Goal: Information Seeking & Learning: Find specific fact

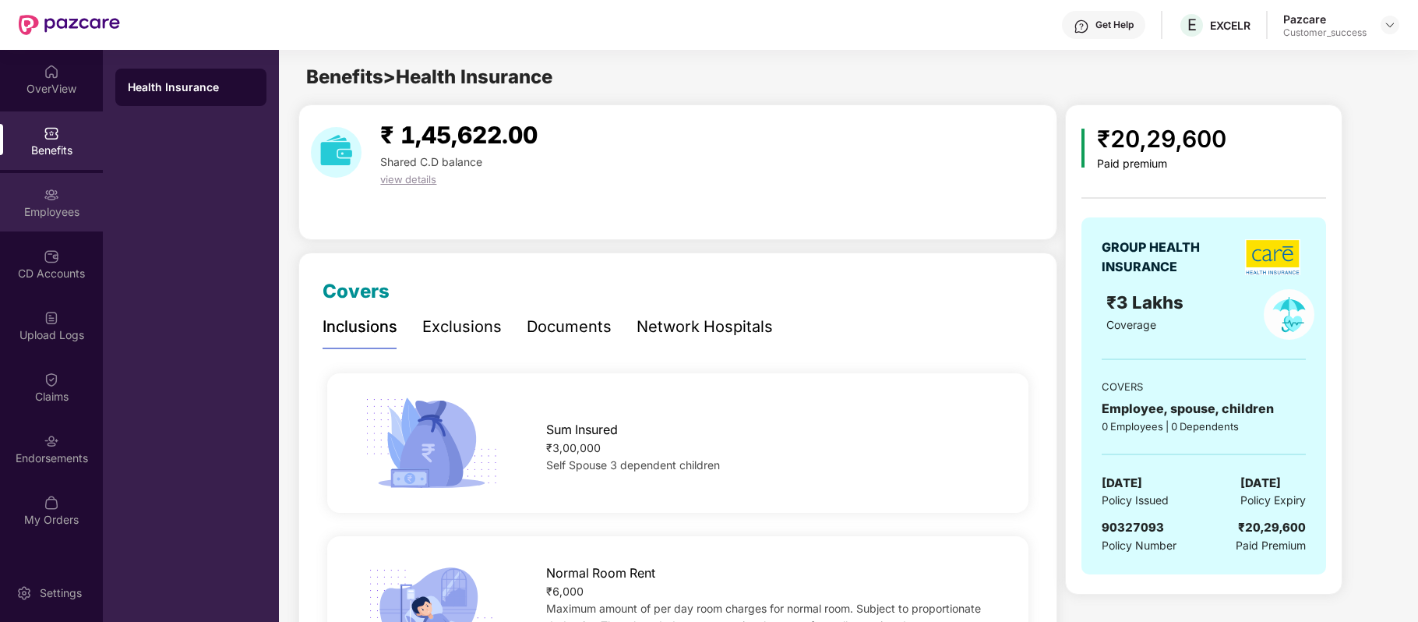
click at [51, 188] on img at bounding box center [52, 195] width 16 height 16
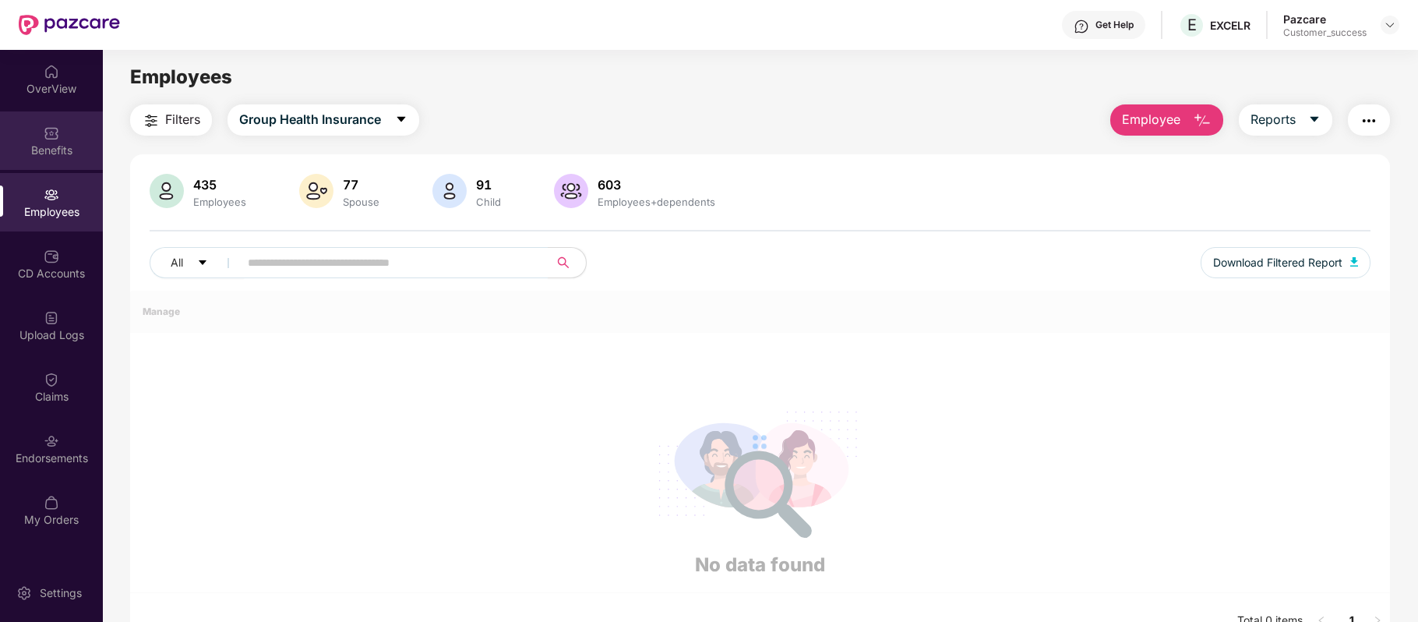
click at [53, 150] on div "Benefits" at bounding box center [51, 151] width 103 height 16
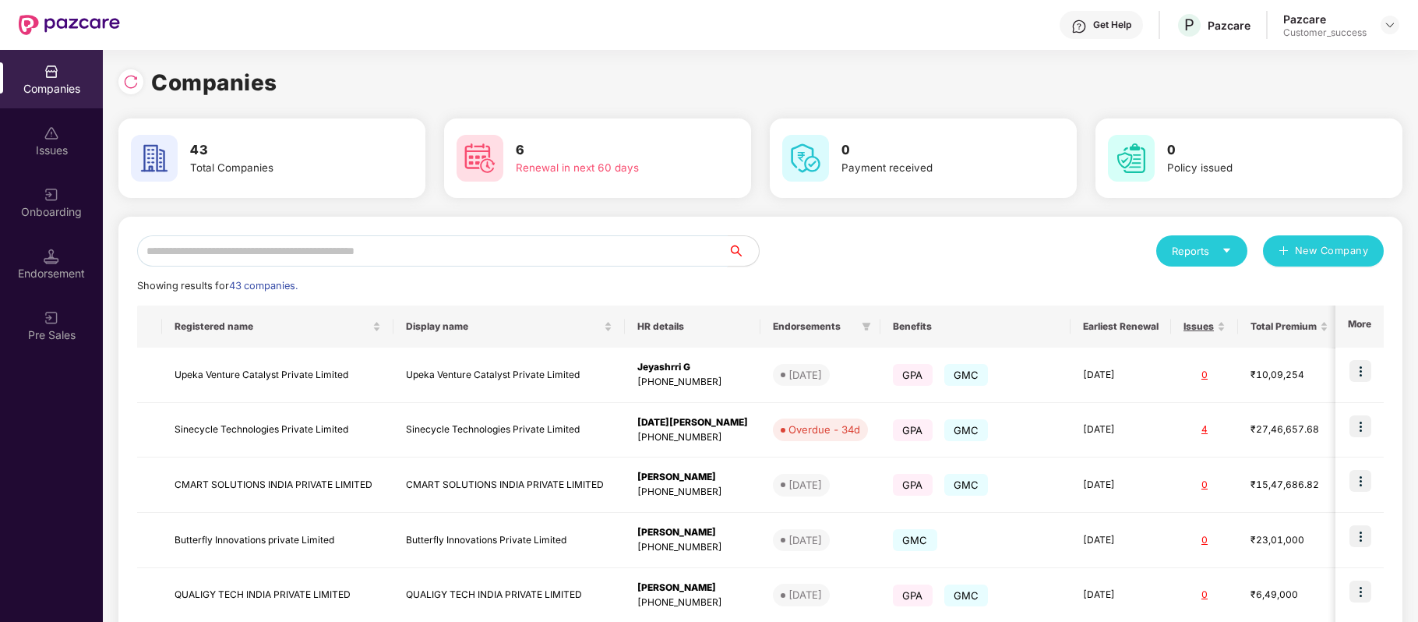
click at [472, 241] on input "text" at bounding box center [432, 250] width 591 height 31
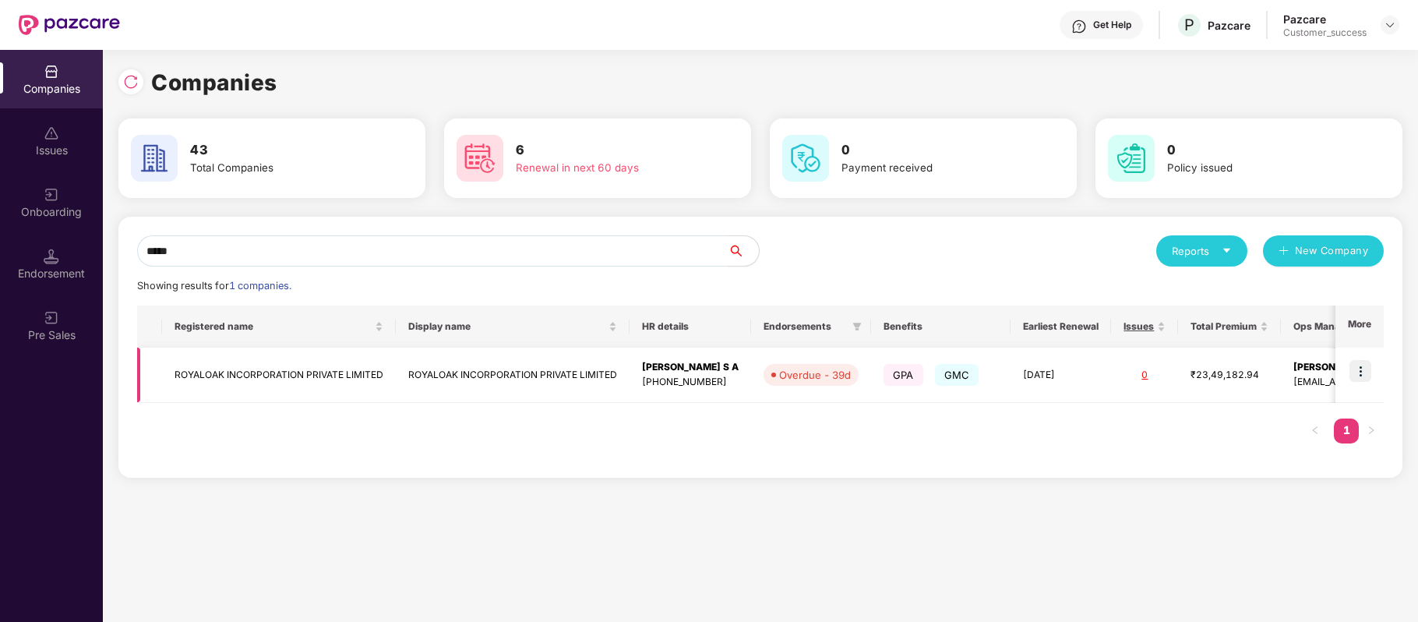
type input "*****"
click at [1357, 376] on img at bounding box center [1361, 371] width 22 height 22
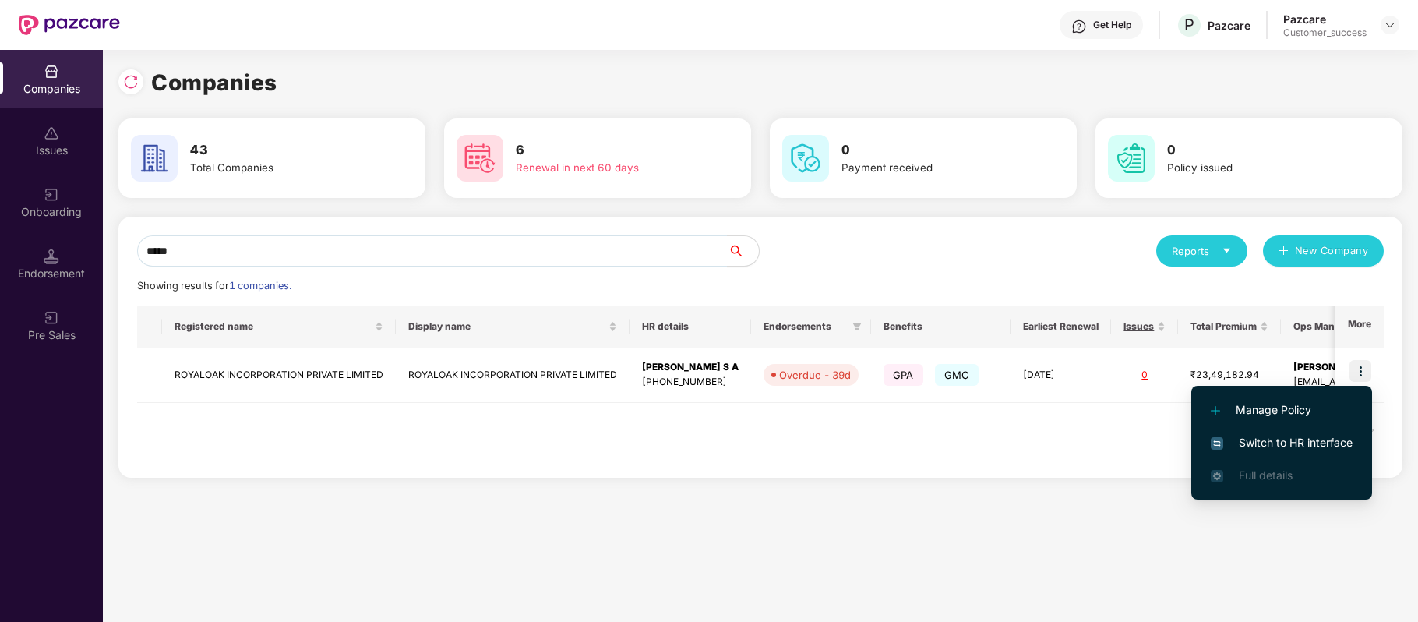
click at [1342, 453] on li "Switch to HR interface" at bounding box center [1281, 442] width 181 height 33
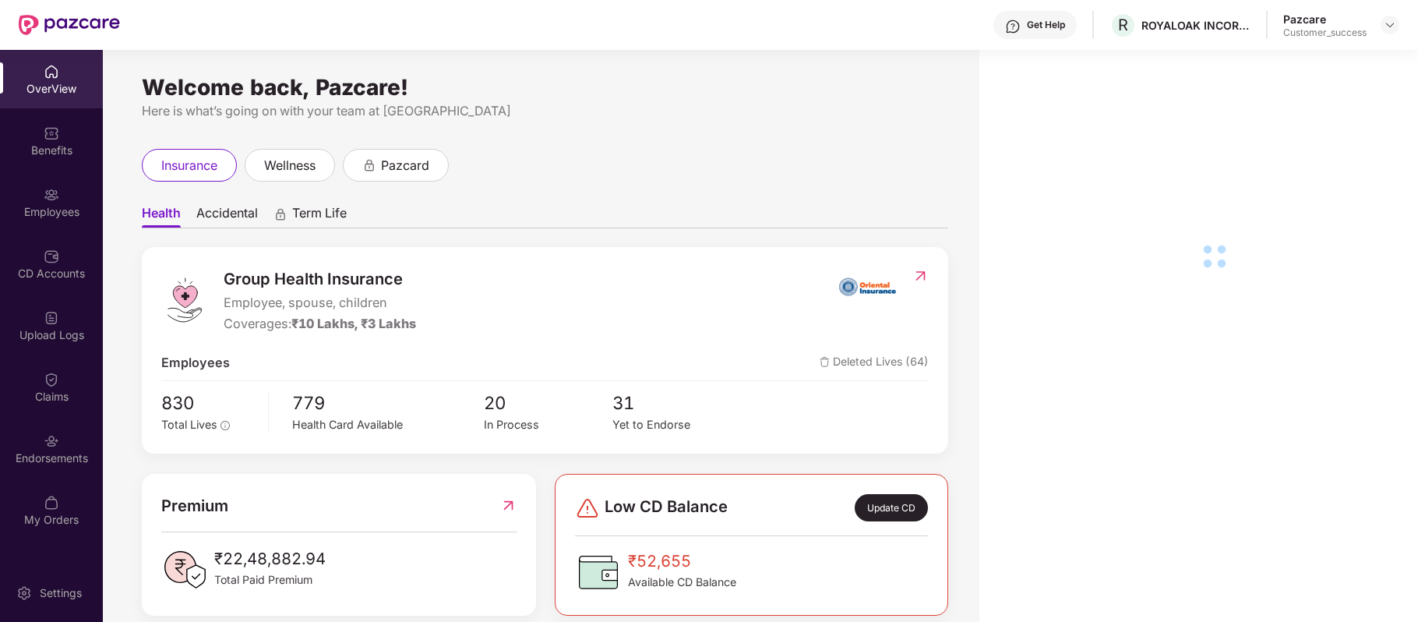
click at [51, 128] on img at bounding box center [52, 133] width 16 height 16
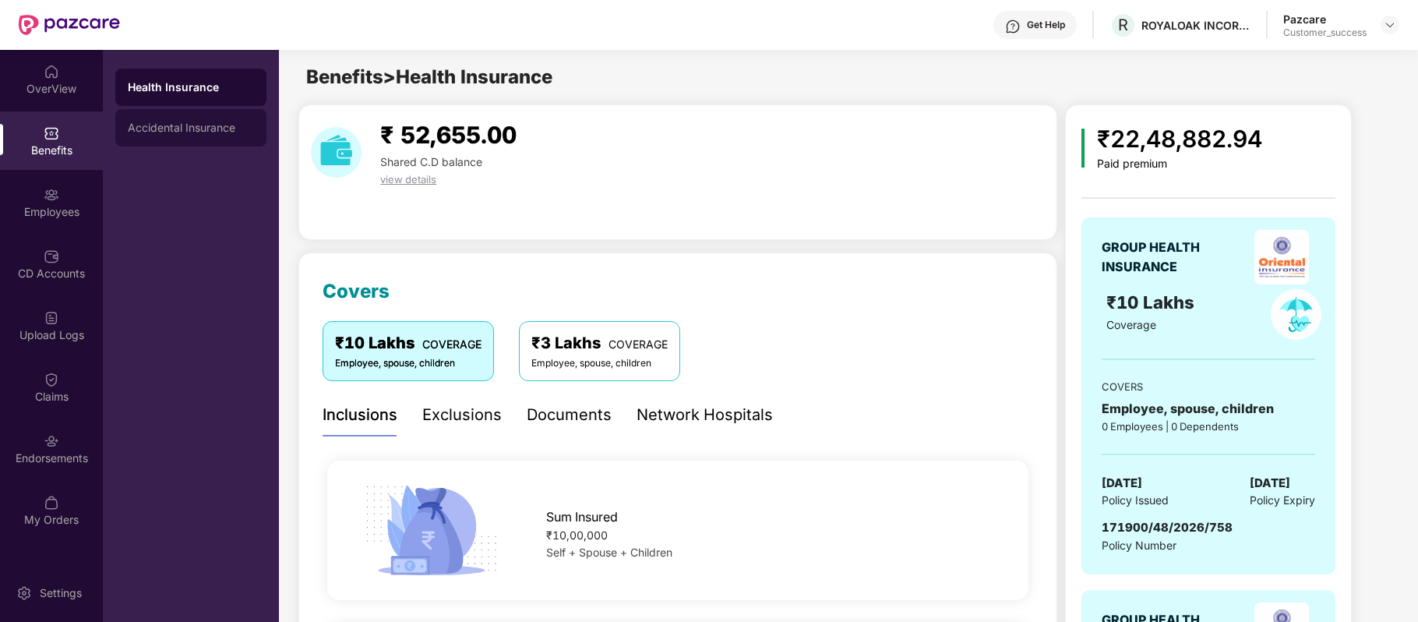
click at [159, 122] on div "Accidental Insurance" at bounding box center [191, 128] width 126 height 12
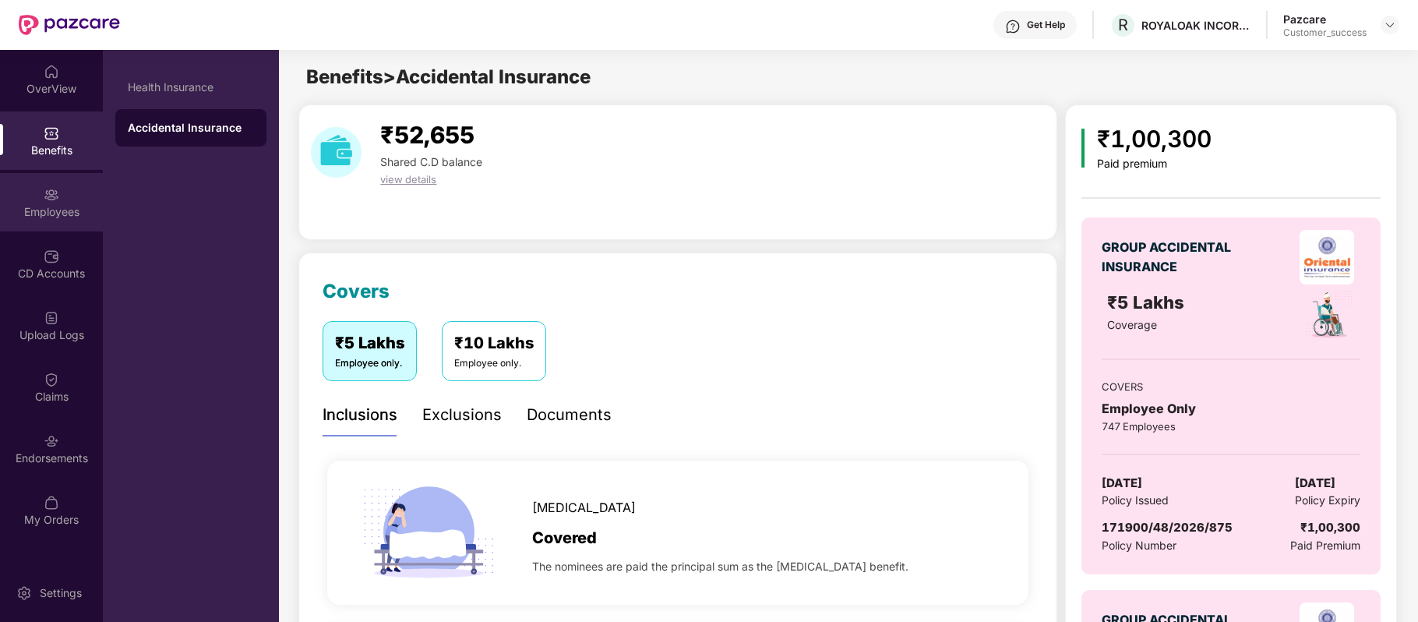
click at [69, 203] on div "Employees" at bounding box center [51, 202] width 103 height 58
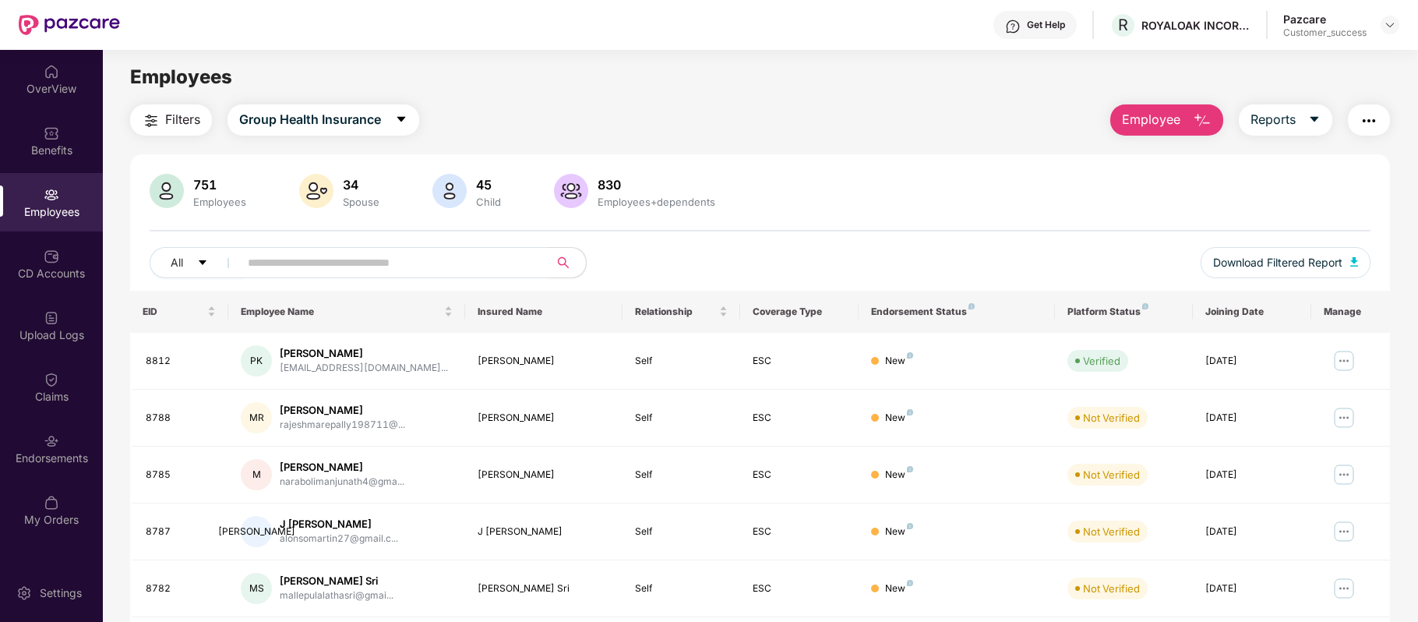
click at [358, 256] on input "text" at bounding box center [388, 262] width 280 height 23
paste input "****"
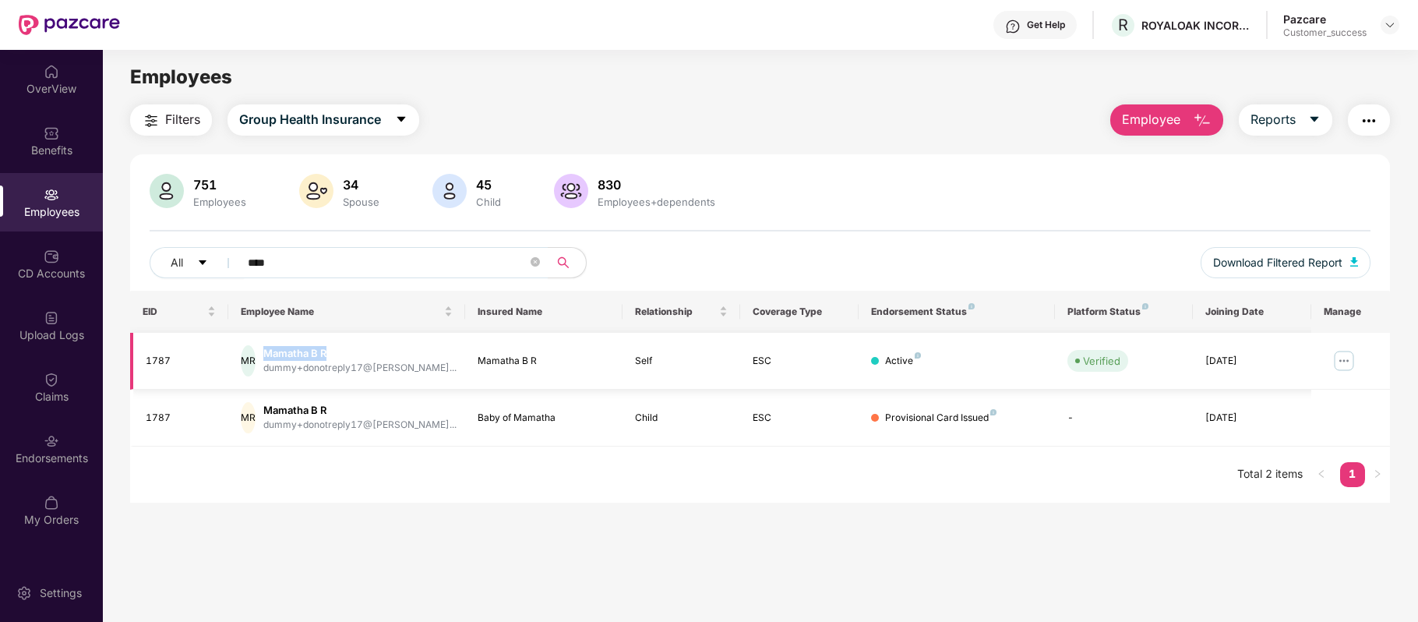
drag, startPoint x: 354, startPoint y: 348, endPoint x: 281, endPoint y: 346, distance: 73.3
click at [281, 346] on div "Mamatha B R" at bounding box center [359, 353] width 193 height 15
copy div "Mamatha B R"
drag, startPoint x: 563, startPoint y: 425, endPoint x: 464, endPoint y: 415, distance: 98.6
click at [465, 415] on td "Baby of Mamatha" at bounding box center [543, 418] width 157 height 57
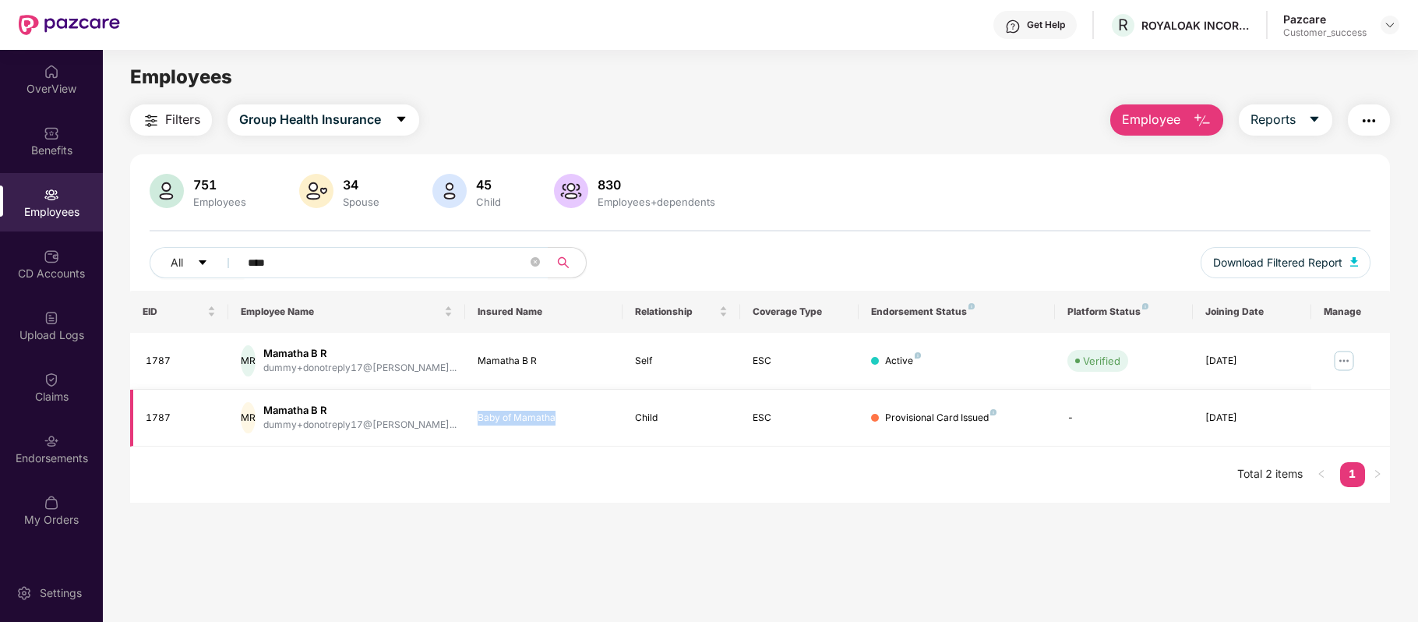
copy div "Baby of Mamatha"
drag, startPoint x: 301, startPoint y: 259, endPoint x: 169, endPoint y: 259, distance: 131.7
click at [169, 259] on div "All ****" at bounding box center [506, 262] width 712 height 31
paste input "text"
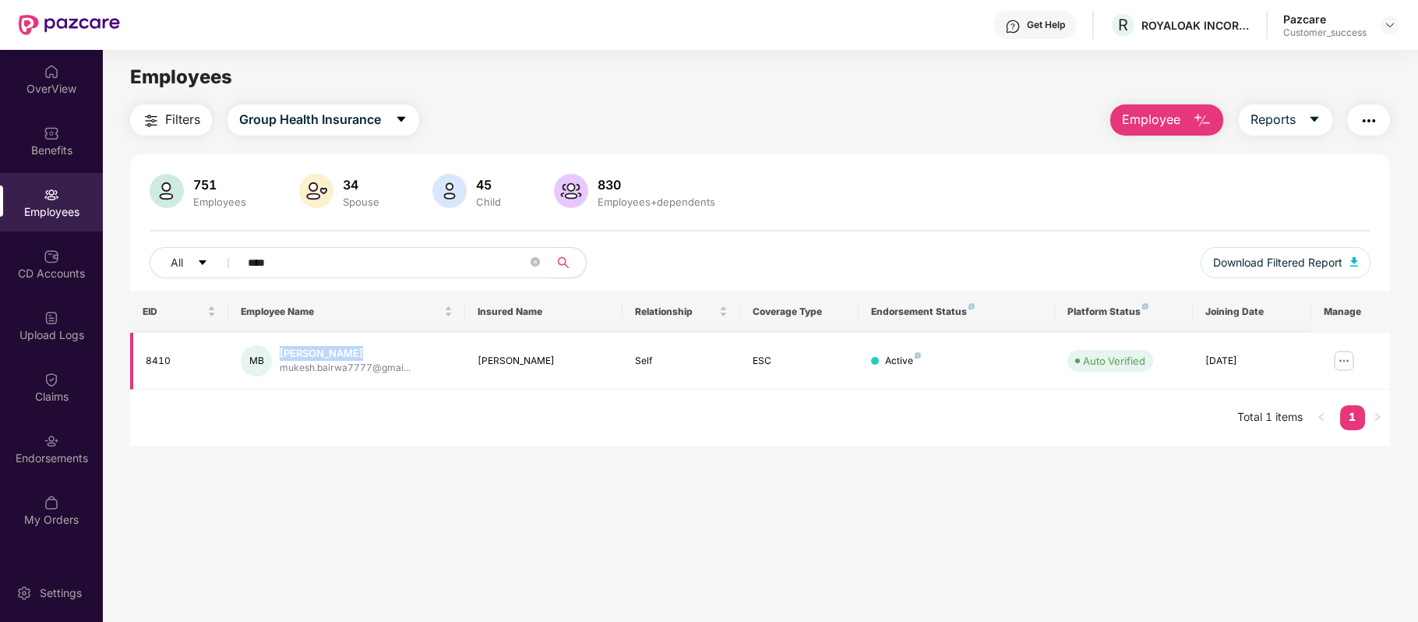
drag, startPoint x: 377, startPoint y: 352, endPoint x: 284, endPoint y: 349, distance: 92.8
click at [284, 349] on div "[PERSON_NAME]" at bounding box center [345, 353] width 131 height 15
copy div "[PERSON_NAME]"
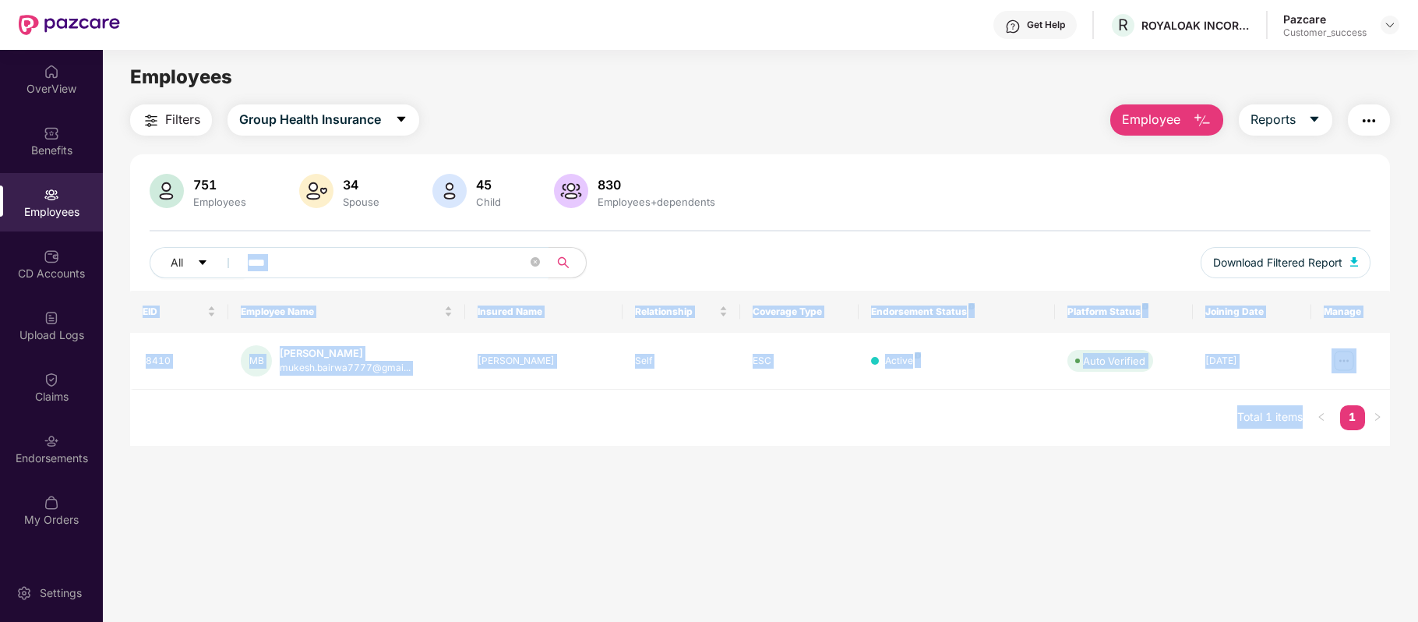
drag, startPoint x: 298, startPoint y: 263, endPoint x: 241, endPoint y: 263, distance: 56.9
click at [241, 263] on body "Get Help R ROYALOAK INCORPORATION PRIVATE LIMITED Pazcare Customer_success Over…" at bounding box center [709, 311] width 1418 height 622
click at [272, 257] on input "****" at bounding box center [388, 262] width 280 height 23
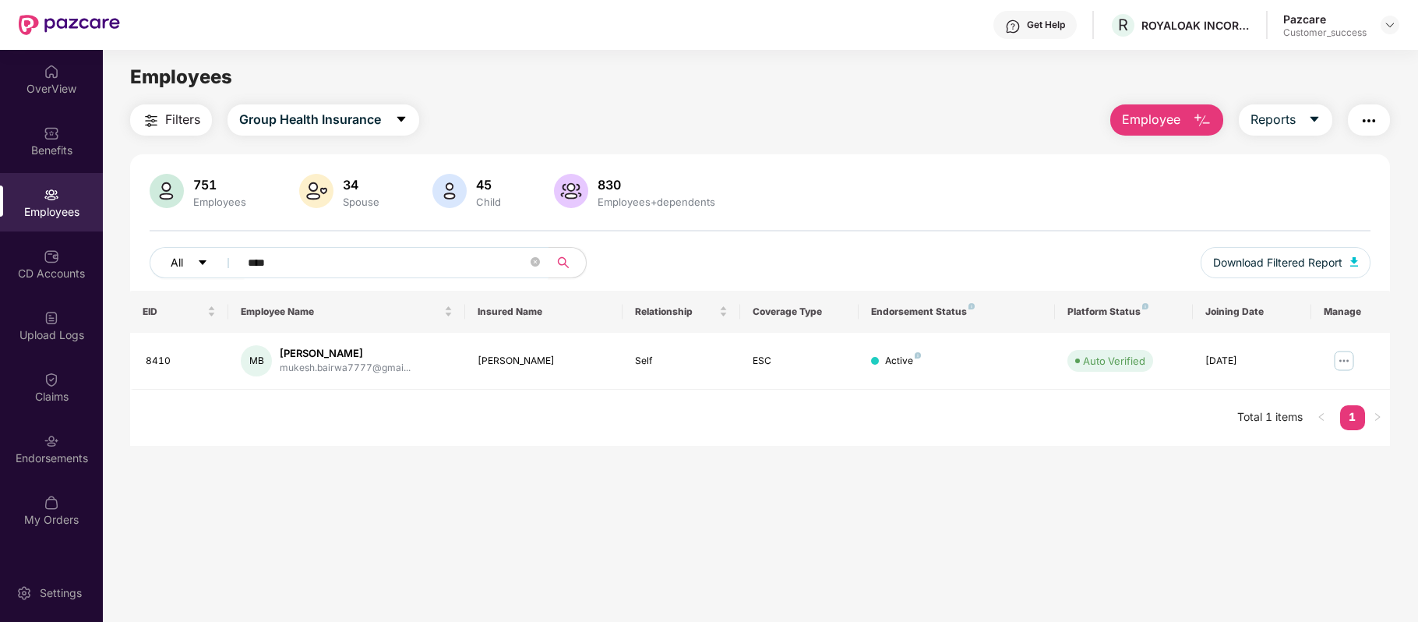
drag, startPoint x: 294, startPoint y: 257, endPoint x: 224, endPoint y: 256, distance: 69.4
click at [224, 256] on div "All ****" at bounding box center [506, 262] width 712 height 31
paste input "text"
drag, startPoint x: 334, startPoint y: 353, endPoint x: 279, endPoint y: 348, distance: 54.8
click at [280, 348] on div "[PERSON_NAME]" at bounding box center [344, 353] width 128 height 15
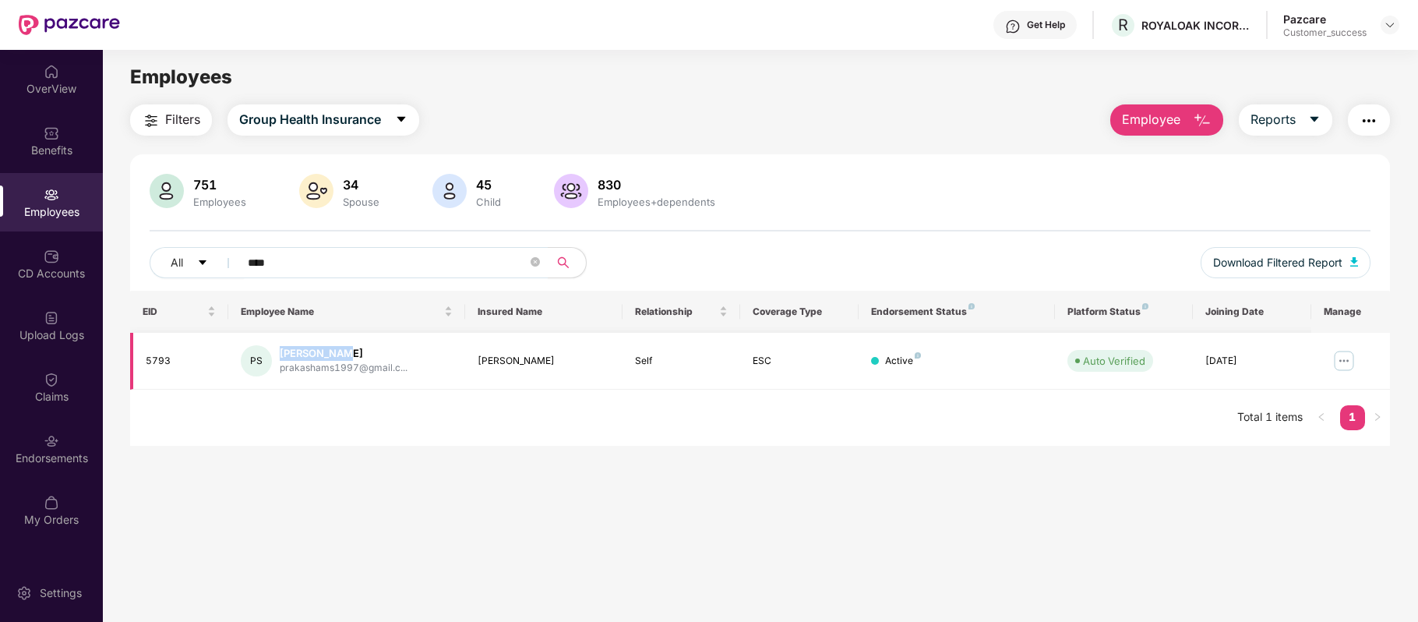
copy div "[PERSON_NAME]"
drag, startPoint x: 275, startPoint y: 259, endPoint x: 209, endPoint y: 254, distance: 66.4
click at [209, 254] on div "All ****" at bounding box center [506, 262] width 712 height 31
paste input "text"
drag, startPoint x: 387, startPoint y: 350, endPoint x: 281, endPoint y: 353, distance: 105.2
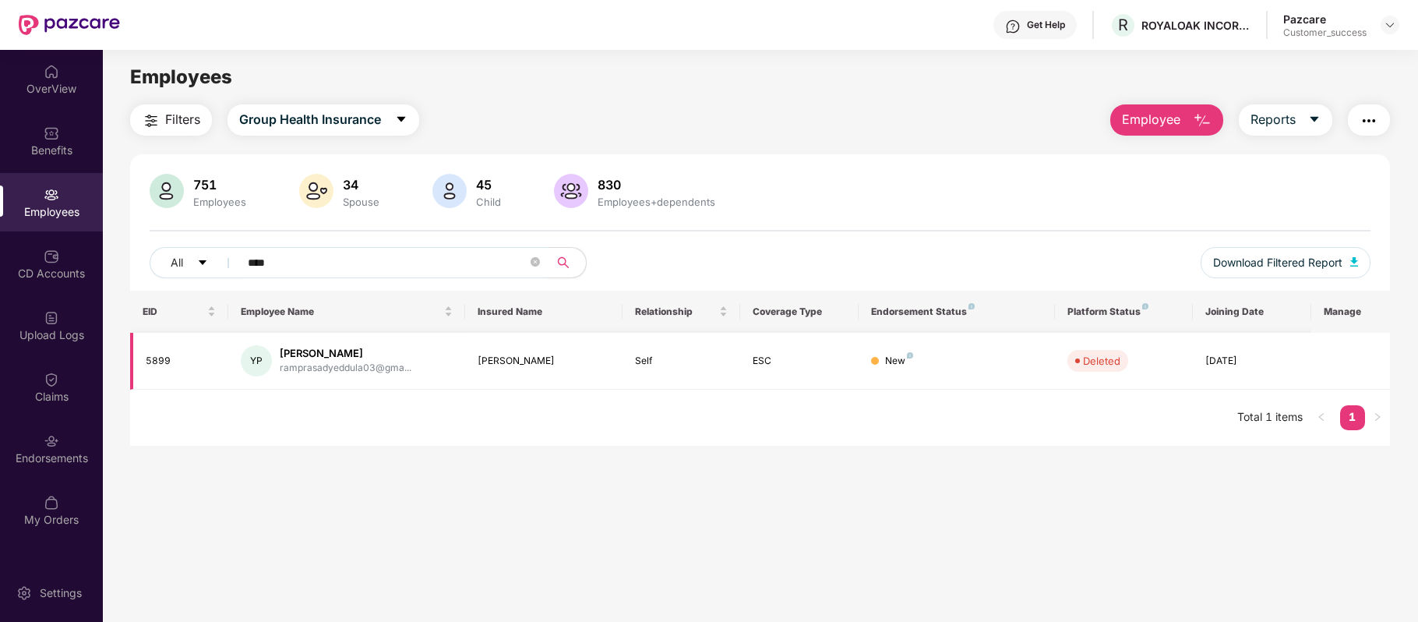
click at [281, 353] on div "[PERSON_NAME]" at bounding box center [346, 353] width 132 height 15
copy div "[PERSON_NAME]"
drag, startPoint x: 287, startPoint y: 257, endPoint x: 223, endPoint y: 251, distance: 64.2
click at [223, 251] on div "All ****" at bounding box center [506, 262] width 712 height 31
paste input "text"
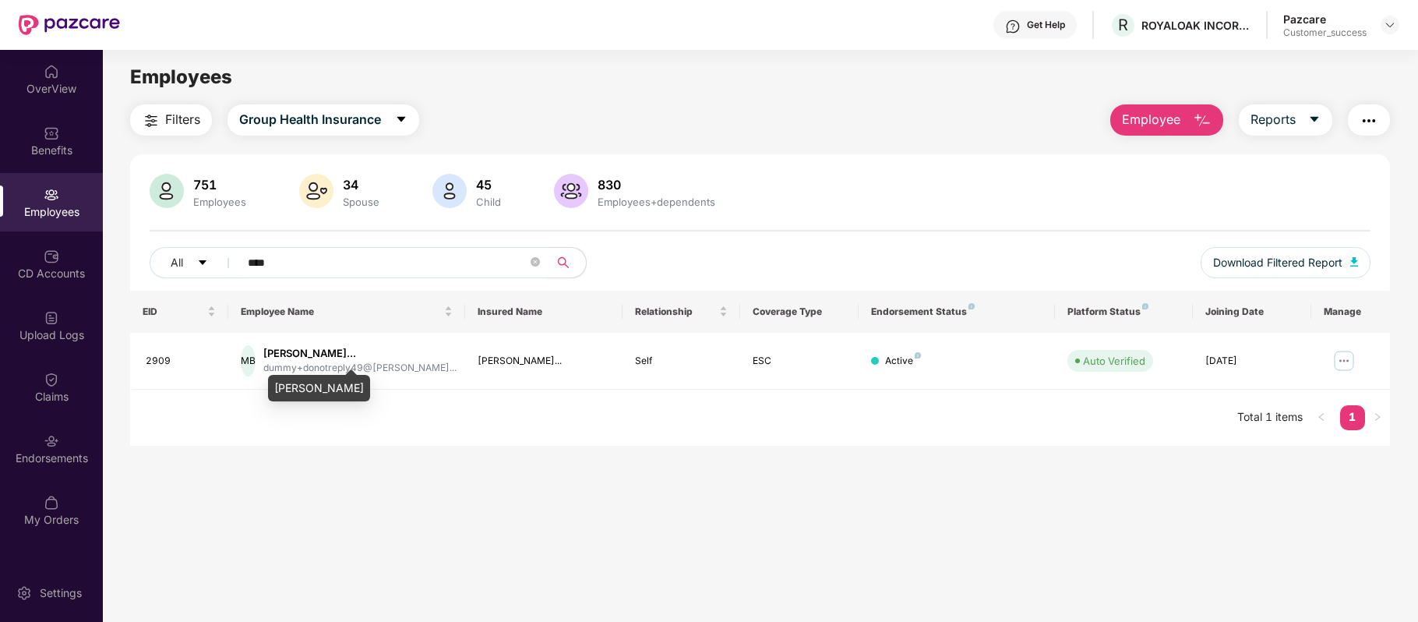
drag, startPoint x: 274, startPoint y: 378, endPoint x: 402, endPoint y: 383, distance: 127.9
click at [370, 383] on div "[PERSON_NAME]" at bounding box center [319, 388] width 102 height 26
copy div "[PERSON_NAME]"
drag, startPoint x: 197, startPoint y: 277, endPoint x: 163, endPoint y: 282, distance: 34.6
click at [163, 282] on div "All **** Download Filtered Report" at bounding box center [760, 269] width 1221 height 44
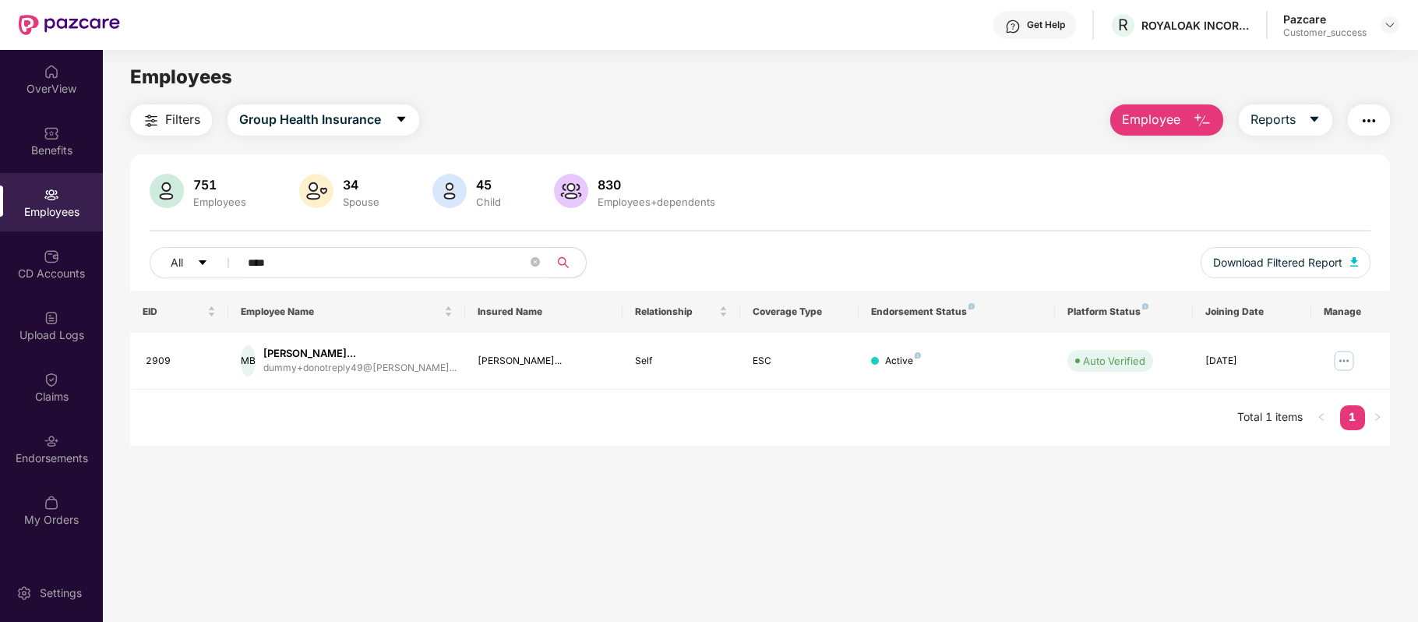
paste input "text"
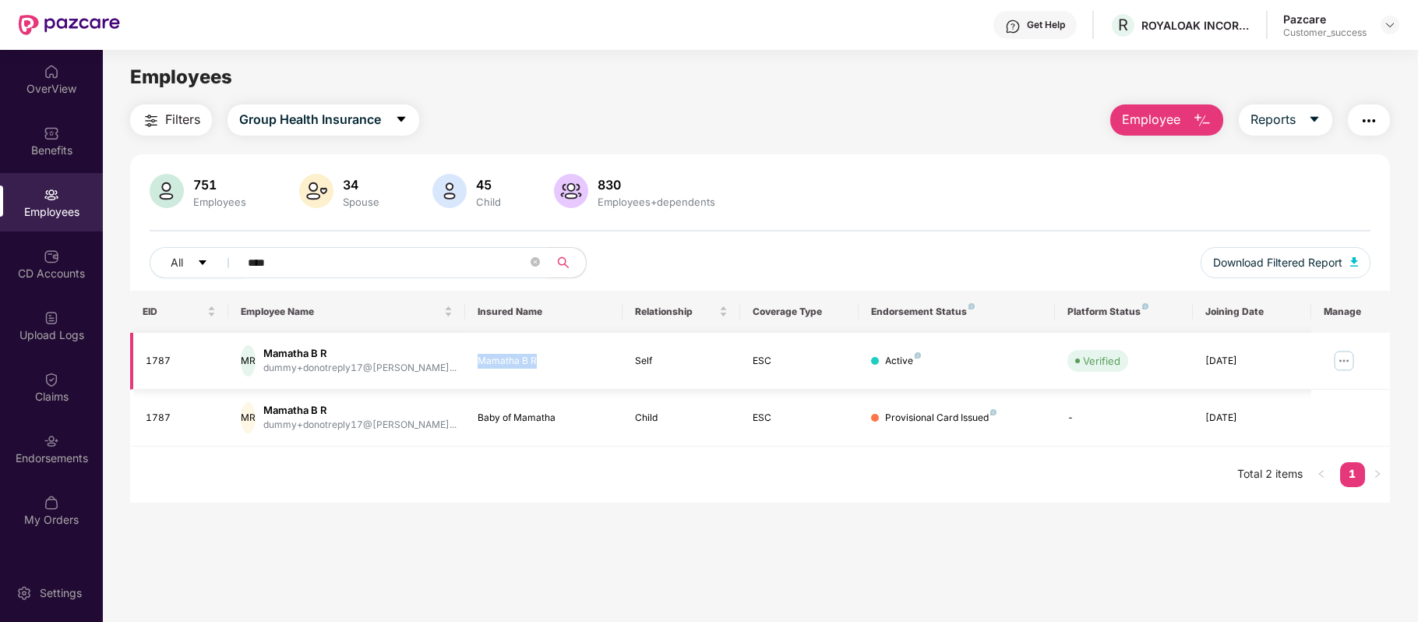
drag, startPoint x: 472, startPoint y: 363, endPoint x: 564, endPoint y: 359, distance: 92.0
click at [564, 359] on td "Mamatha B R" at bounding box center [543, 361] width 157 height 57
copy div "Mamatha B R"
drag, startPoint x: 295, startPoint y: 256, endPoint x: 259, endPoint y: 256, distance: 35.9
click at [259, 256] on input "****" at bounding box center [388, 262] width 280 height 23
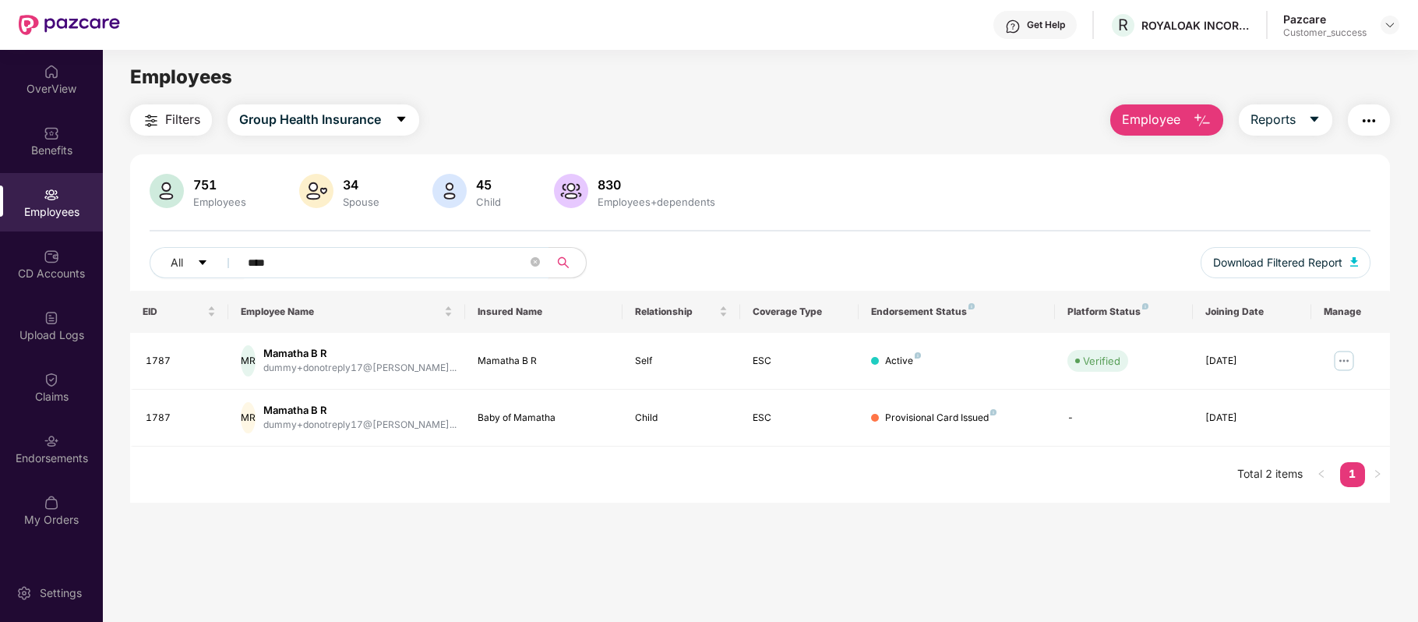
paste input "text"
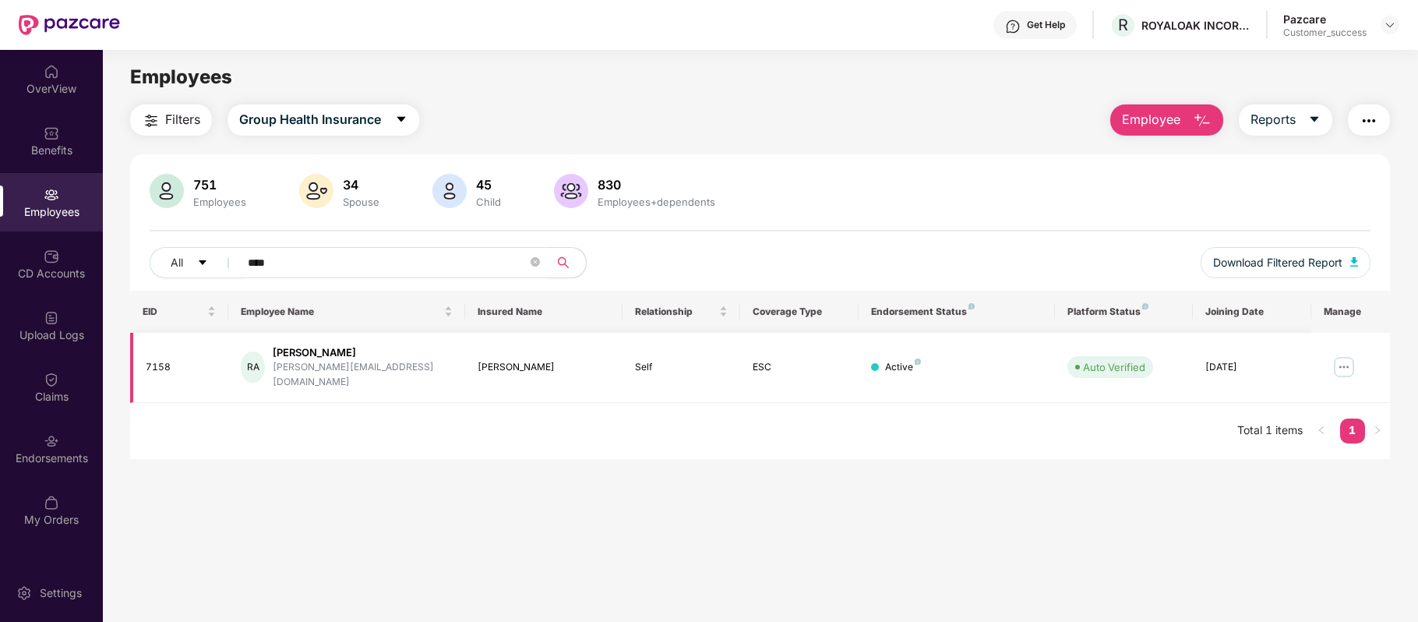
type input "****"
drag, startPoint x: 278, startPoint y: 353, endPoint x: 391, endPoint y: 349, distance: 113.1
click at [391, 349] on div "[PERSON_NAME] Alagarsamy [EMAIL_ADDRESS][DOMAIN_NAME]" at bounding box center [346, 367] width 211 height 44
copy div "[PERSON_NAME]"
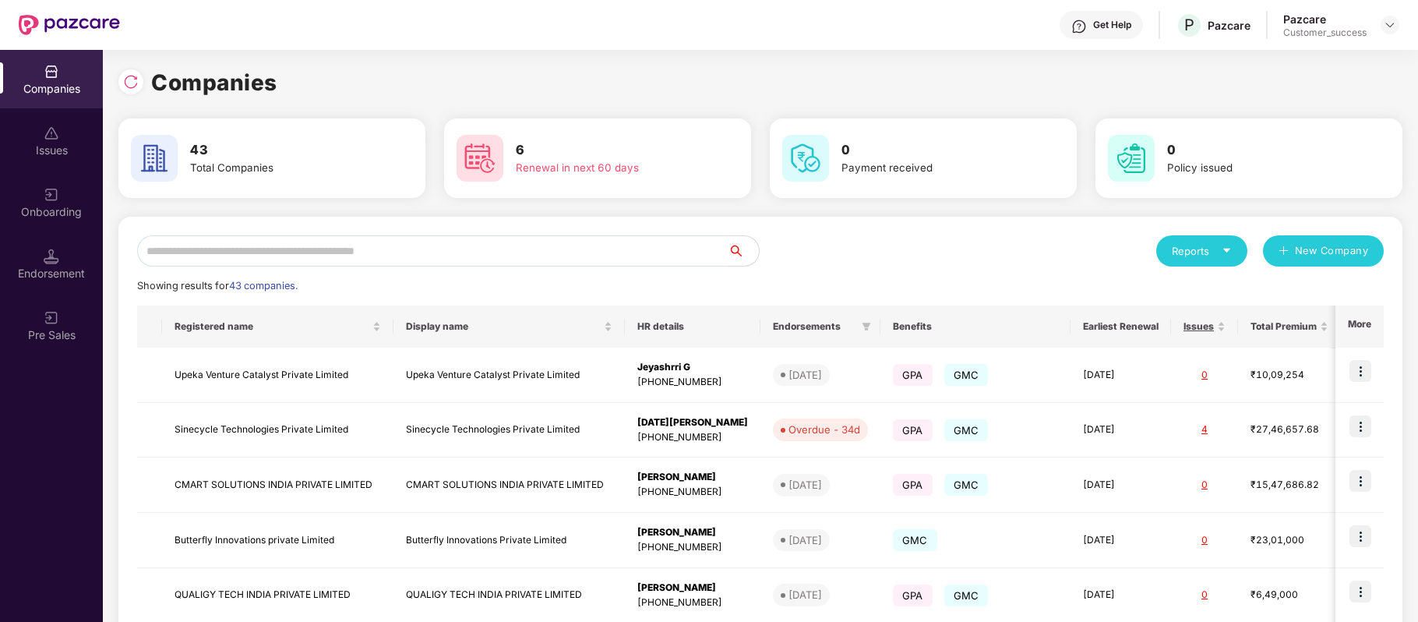
click at [344, 250] on input "text" at bounding box center [432, 250] width 591 height 31
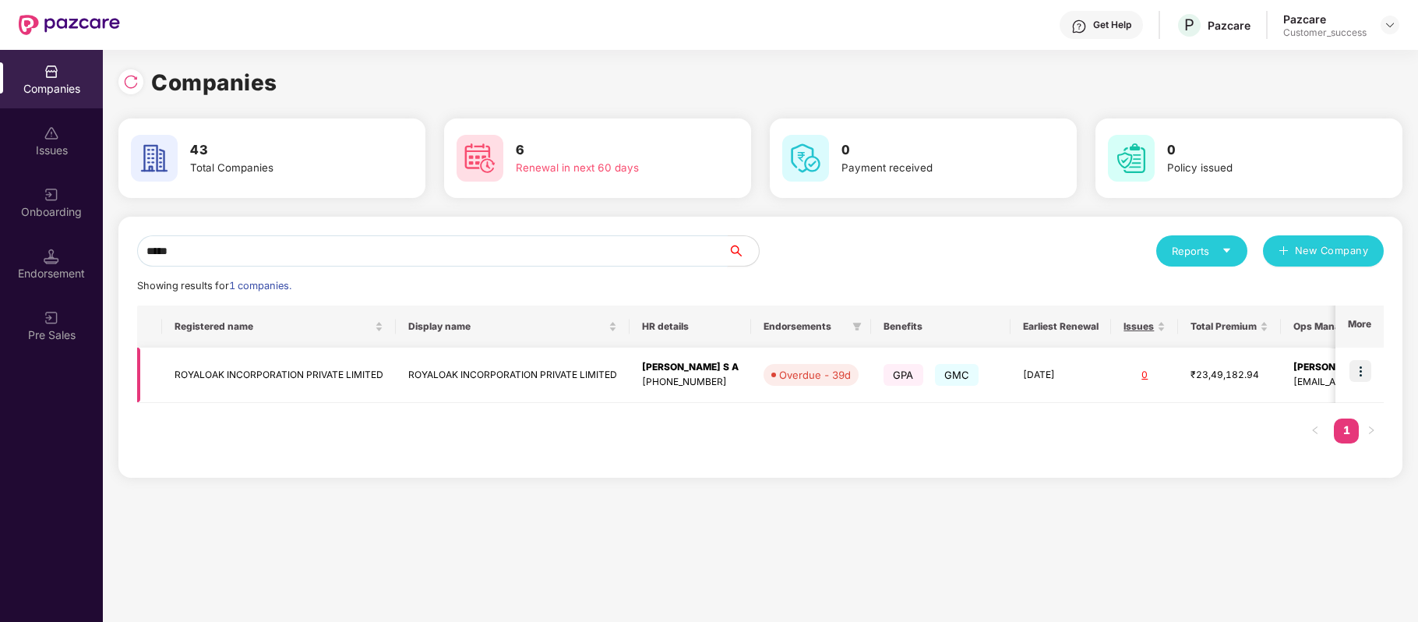
type input "*****"
click at [234, 378] on td "ROYALOAK INCORPORATION PRIVATE LIMITED" at bounding box center [279, 375] width 234 height 55
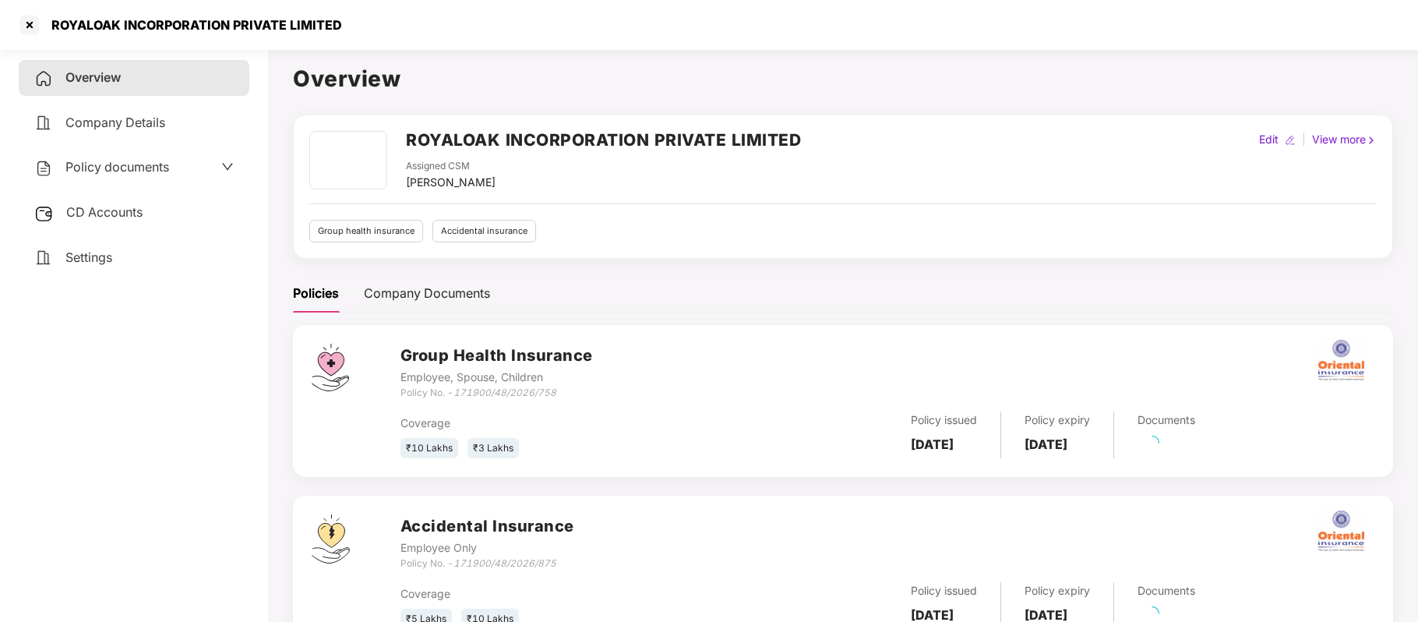
click at [129, 161] on span "Policy documents" at bounding box center [117, 167] width 104 height 16
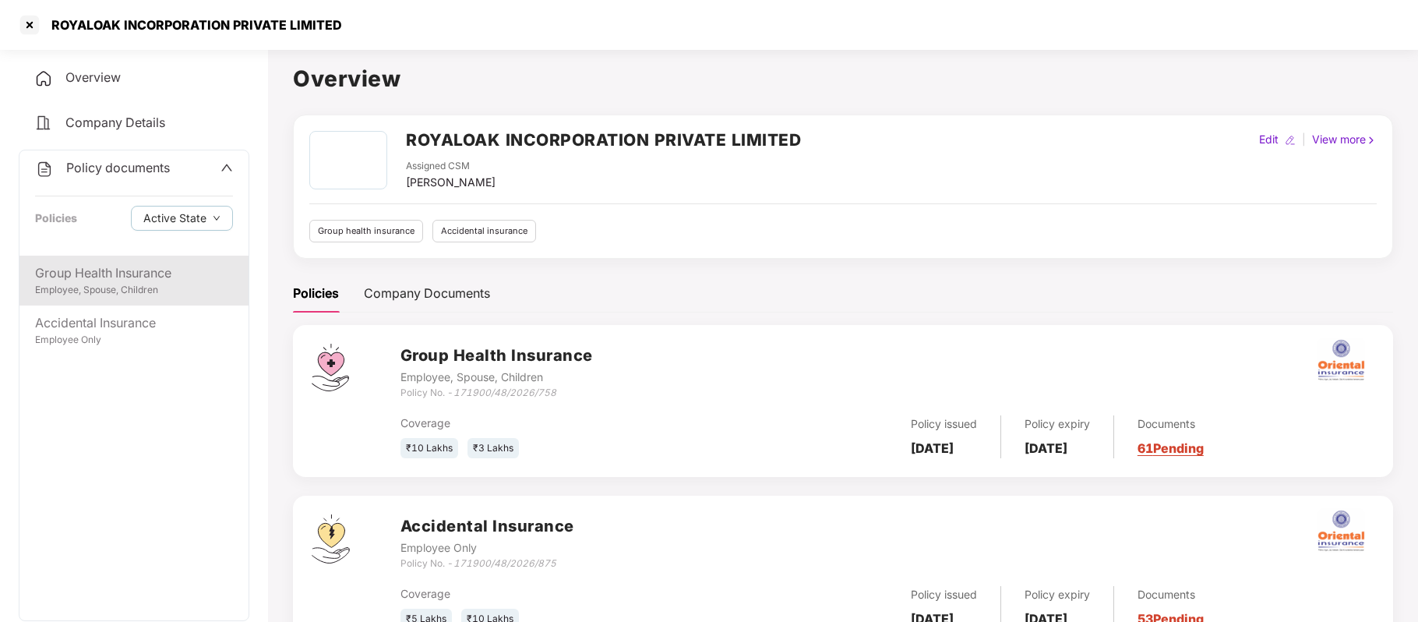
click at [118, 300] on div "Group Health Insurance Employee, Spouse, Children" at bounding box center [133, 281] width 229 height 50
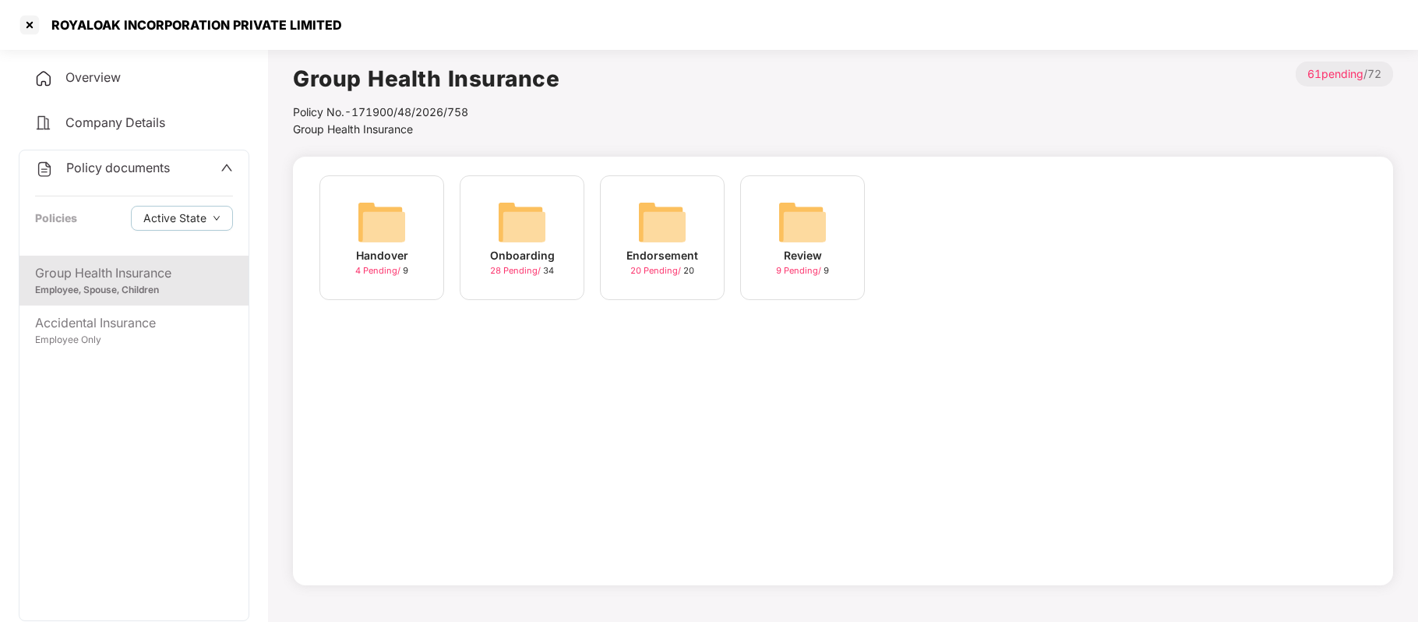
click at [662, 249] on div "Endorsement" at bounding box center [663, 255] width 72 height 17
click at [665, 259] on div "September-2025" at bounding box center [663, 255] width 94 height 17
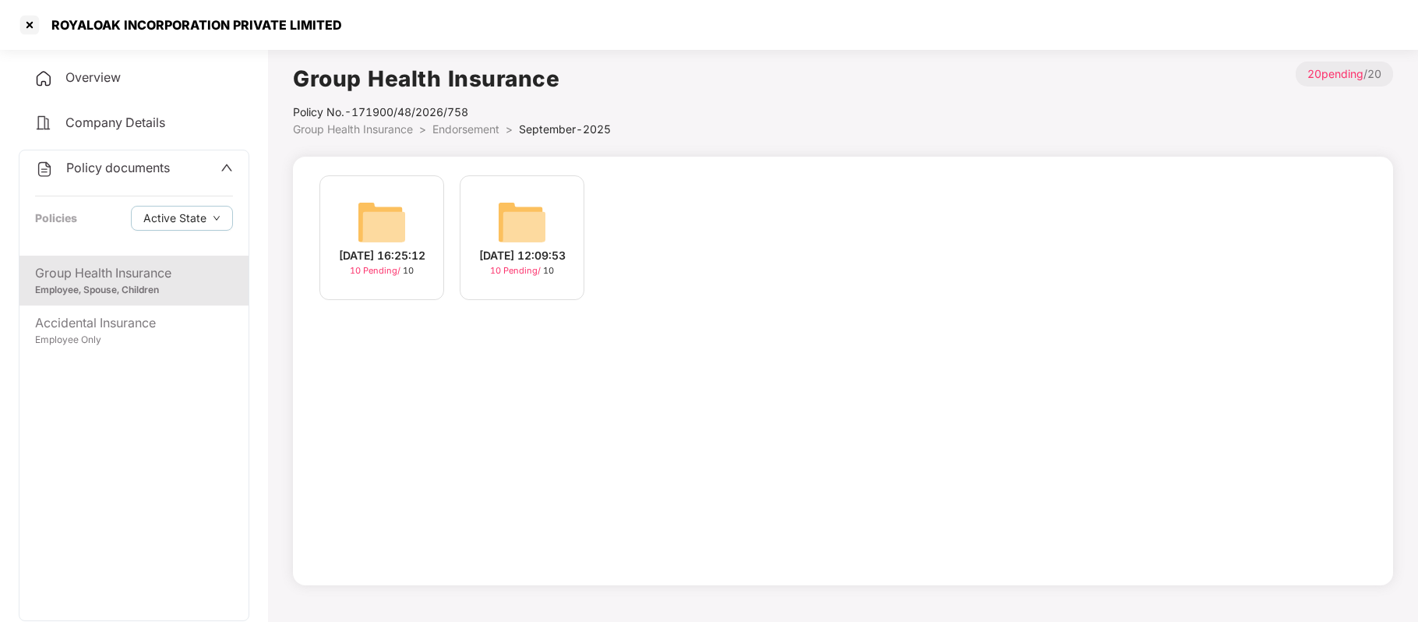
click at [387, 253] on div "[DATE] 16:25:12" at bounding box center [382, 255] width 86 height 17
click at [103, 335] on div "Employee Only" at bounding box center [134, 340] width 198 height 15
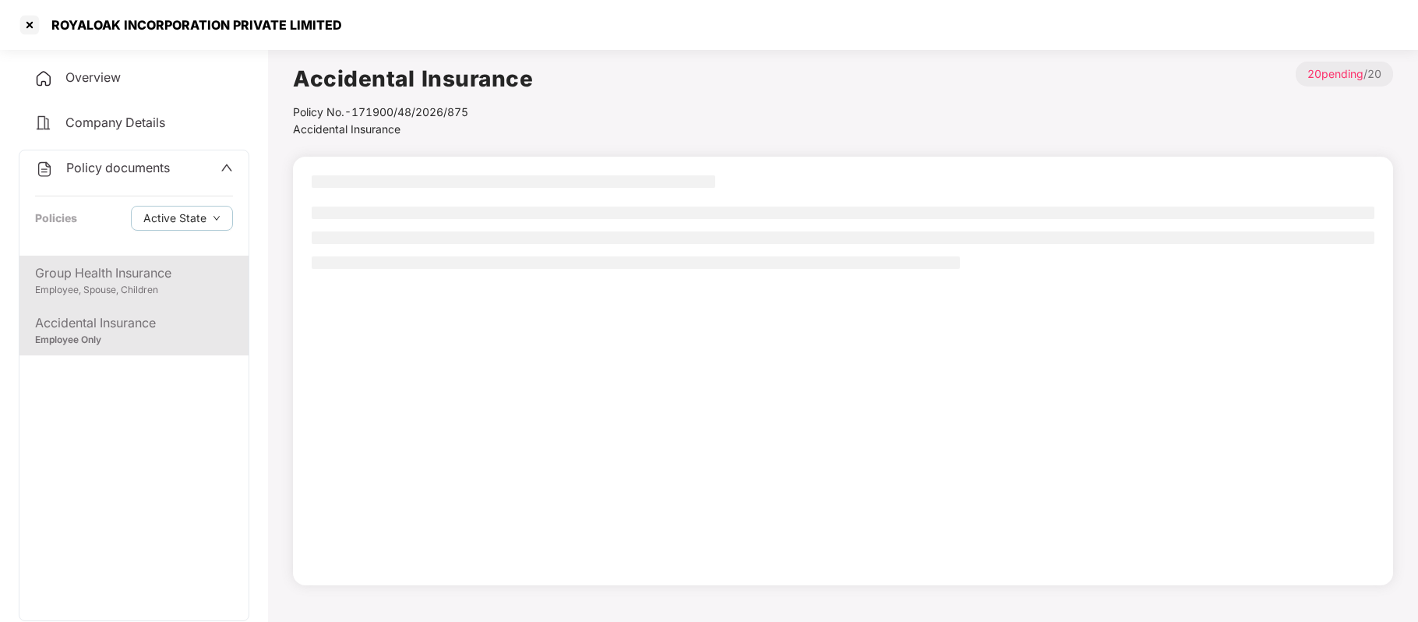
click at [176, 283] on div "Employee, Spouse, Children" at bounding box center [134, 290] width 198 height 15
click at [165, 333] on div "Employee Only" at bounding box center [134, 340] width 198 height 15
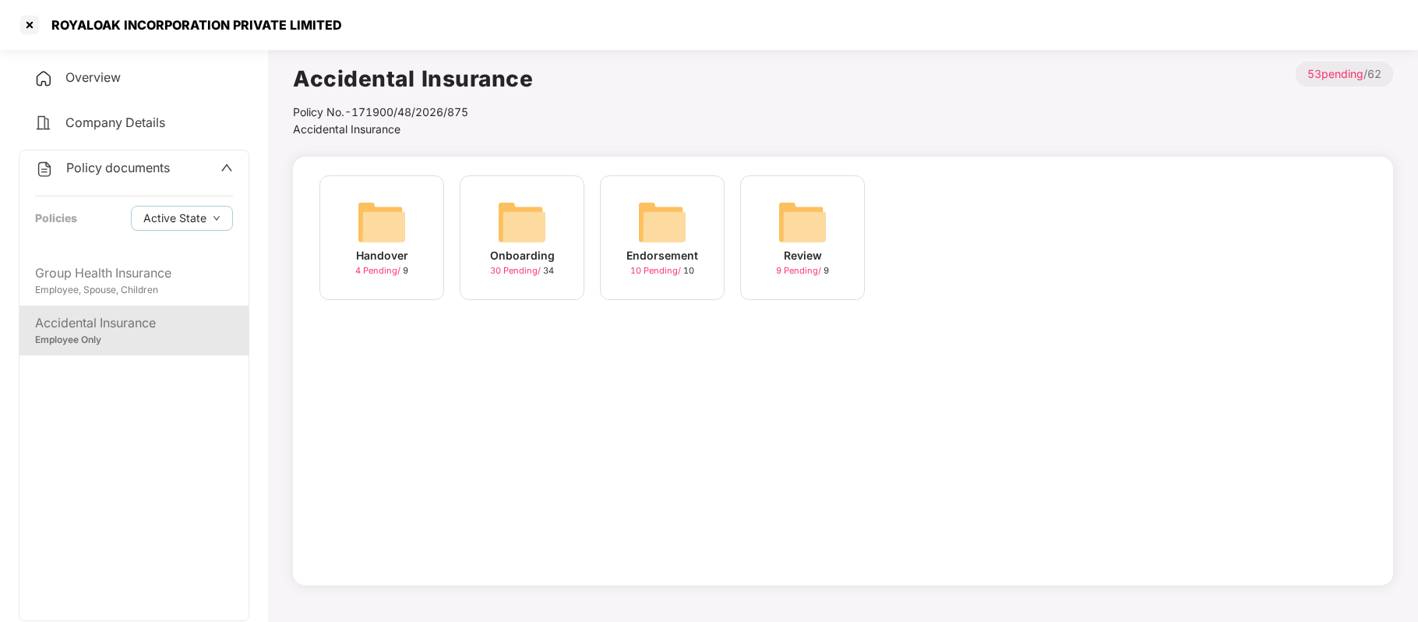
click at [643, 256] on div "Endorsement" at bounding box center [663, 255] width 72 height 17
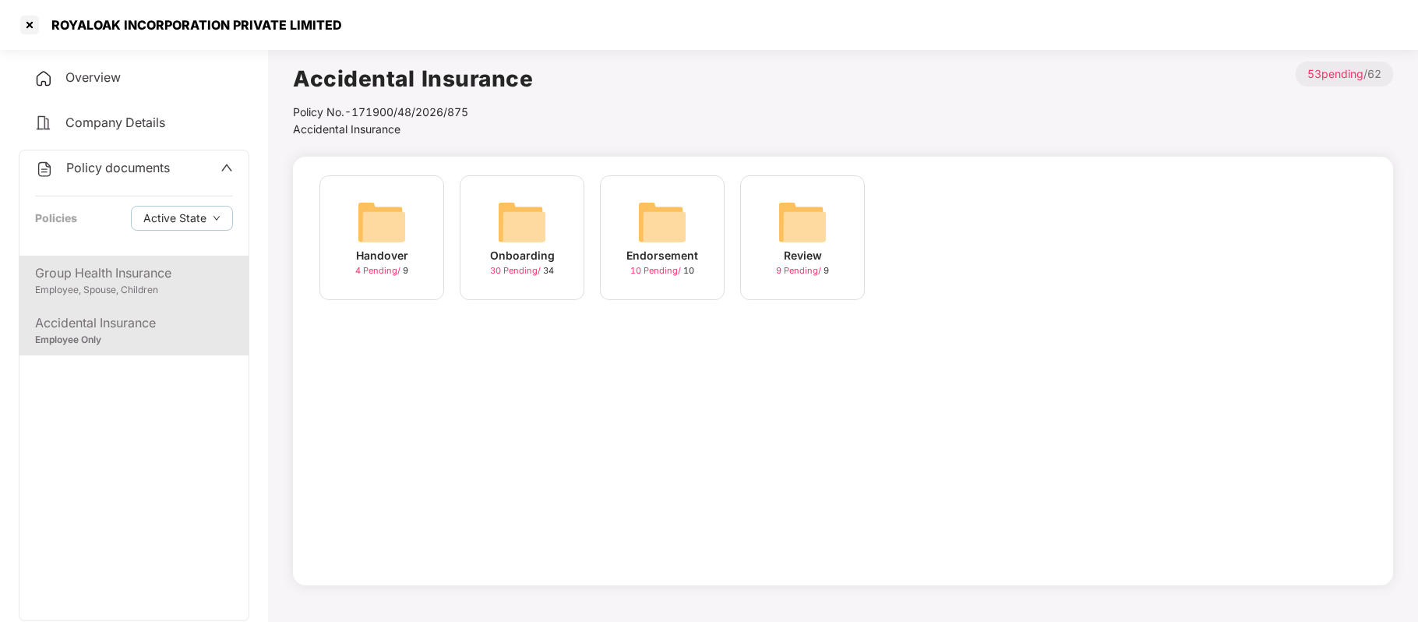
click at [147, 279] on div "Group Health Insurance" at bounding box center [134, 272] width 198 height 19
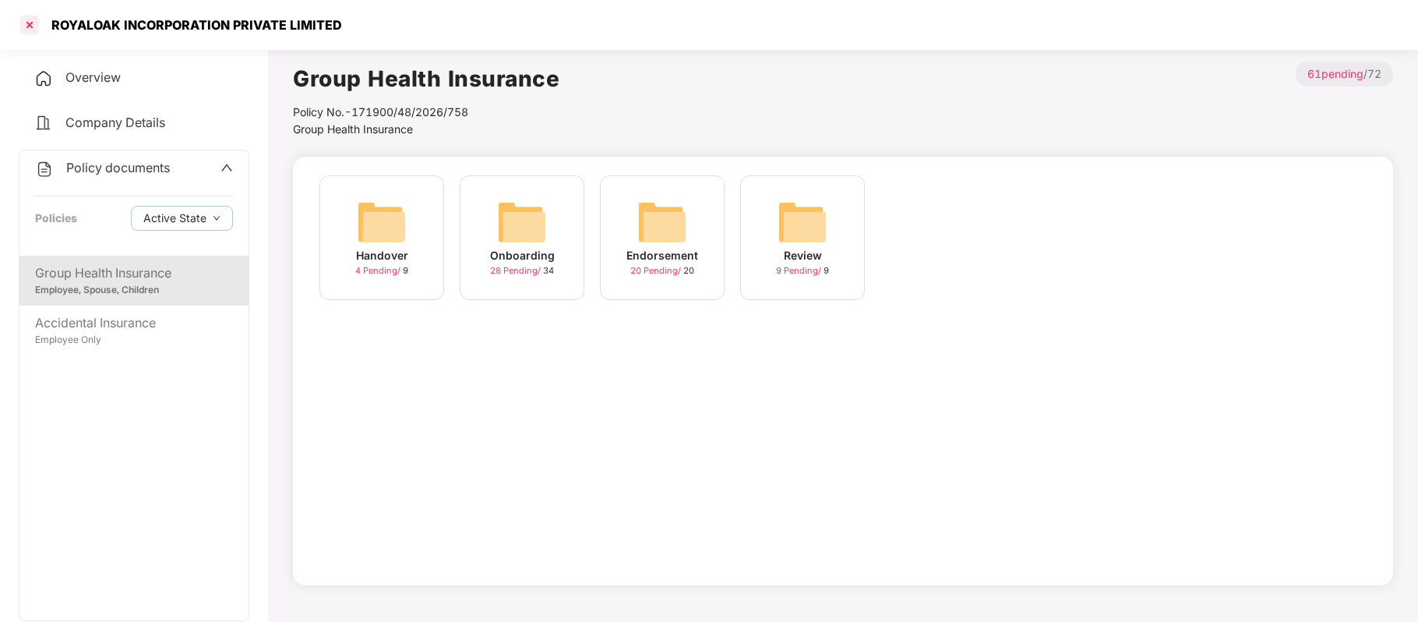
click at [38, 23] on div at bounding box center [29, 24] width 25 height 25
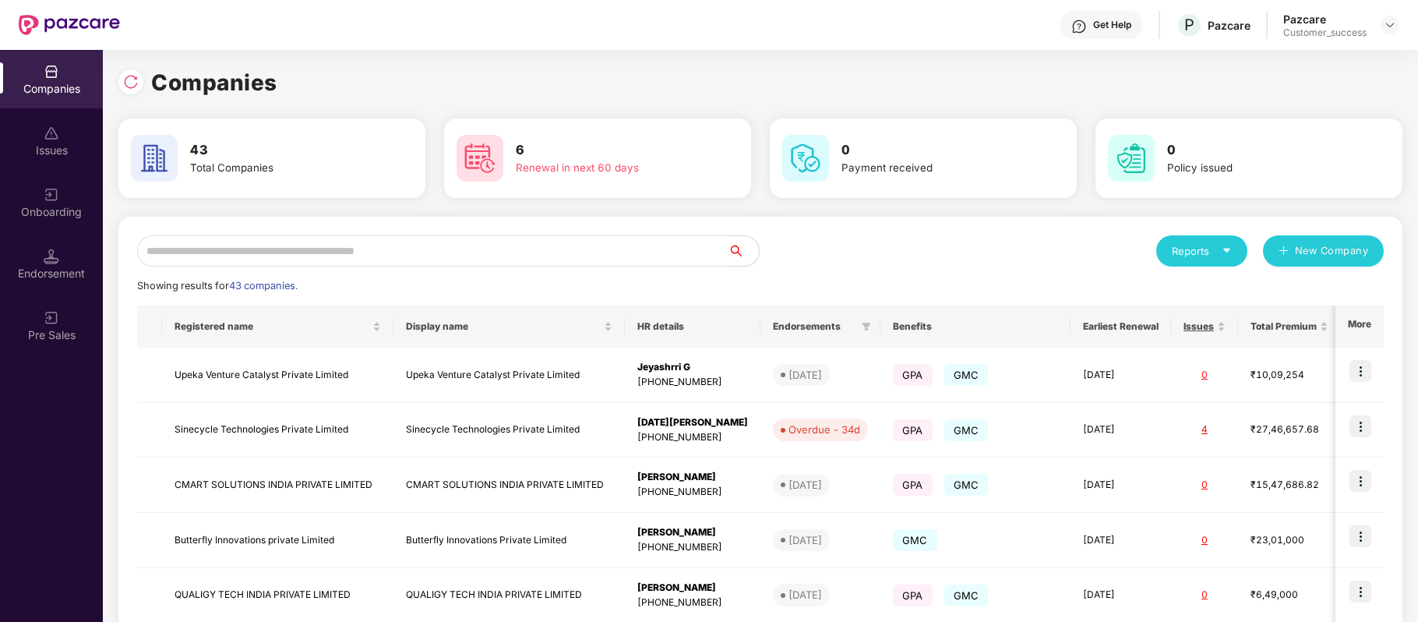
click at [391, 250] on input "text" at bounding box center [432, 250] width 591 height 31
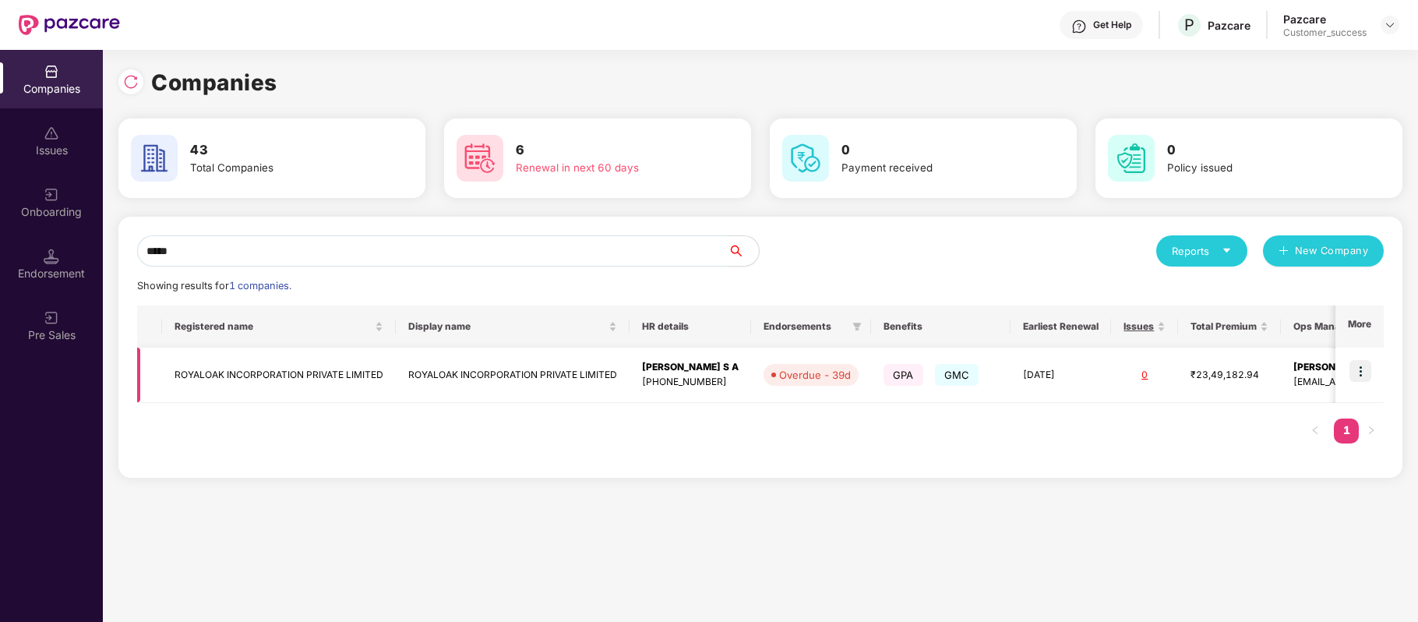
type input "*****"
click at [1359, 363] on img at bounding box center [1361, 371] width 22 height 22
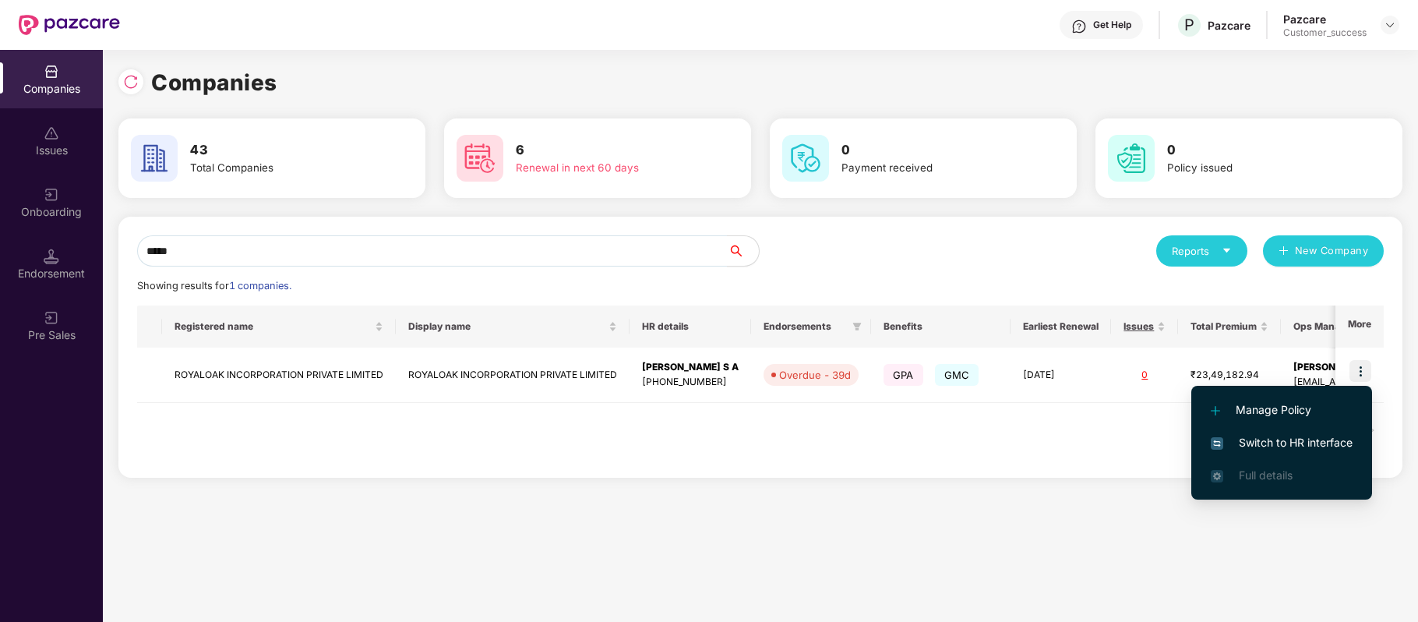
click at [1353, 434] on span "Switch to HR interface" at bounding box center [1282, 442] width 142 height 17
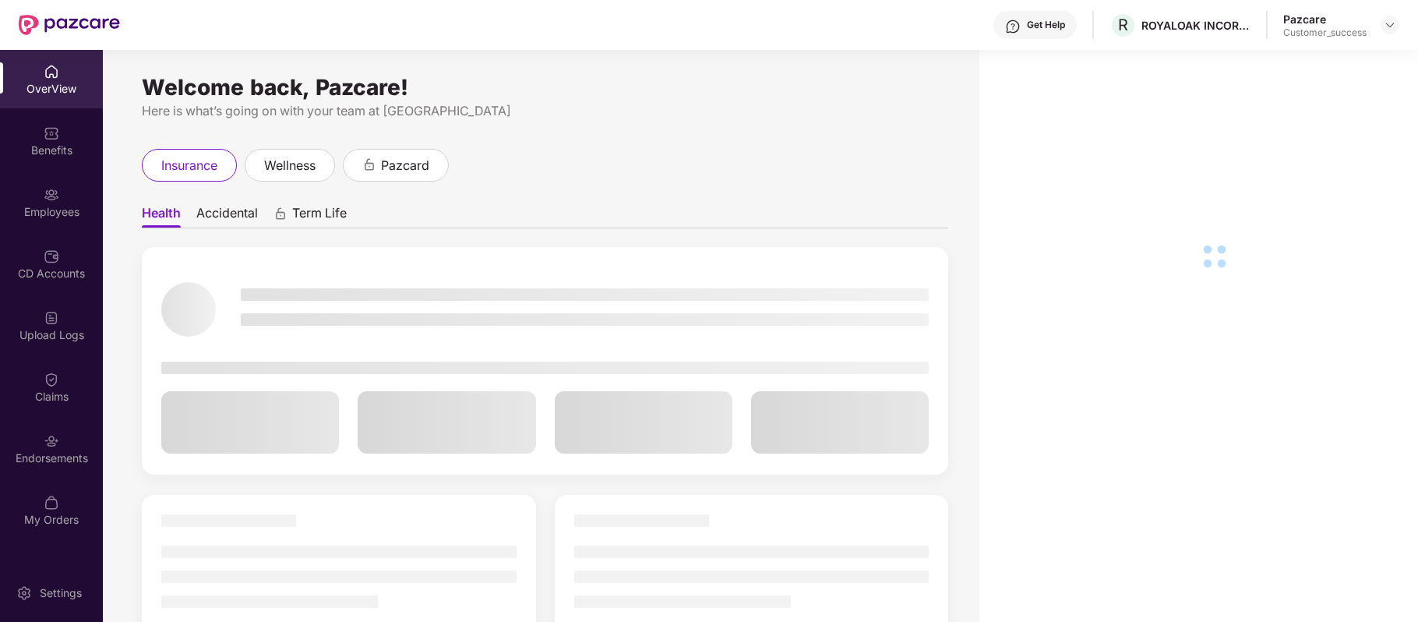
click at [59, 209] on div "Employees" at bounding box center [51, 212] width 103 height 16
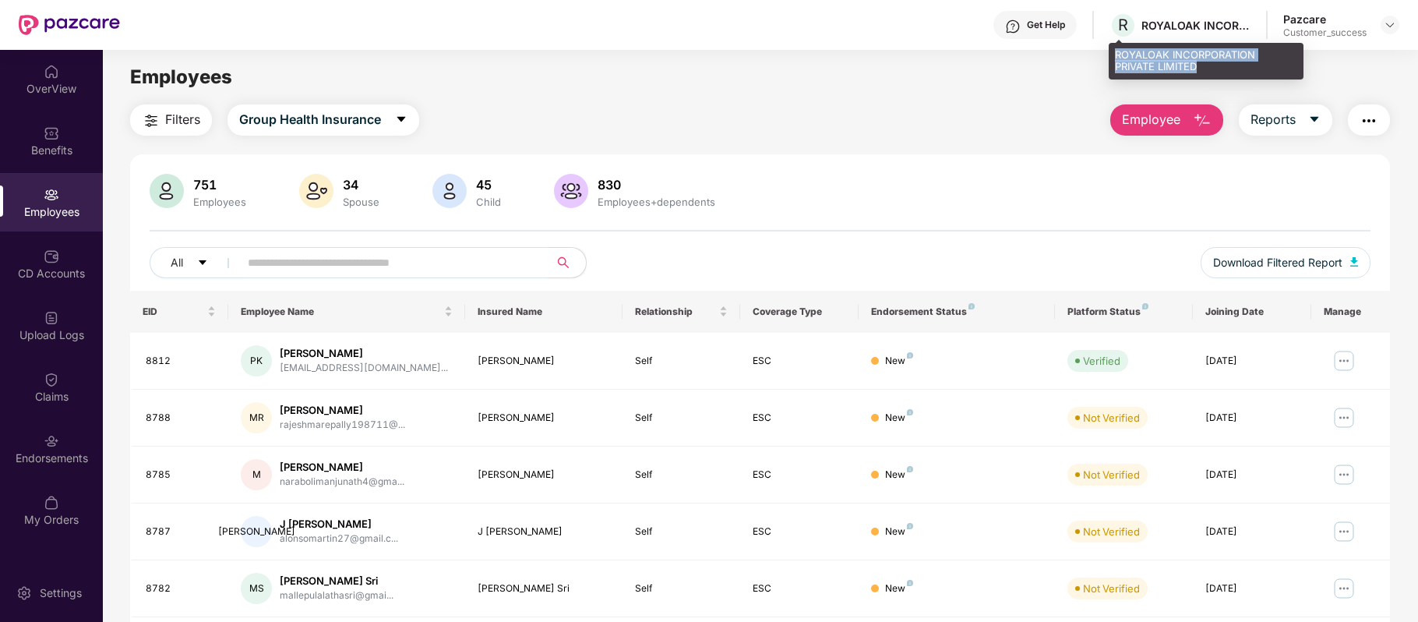
drag, startPoint x: 1116, startPoint y: 48, endPoint x: 1216, endPoint y: 63, distance: 100.8
click at [1216, 63] on div "ROYALOAK INCORPORATION PRIVATE LIMITED" at bounding box center [1206, 61] width 195 height 37
copy div "ROYALOAK INCORPORATION PRIVATE LIMITED"
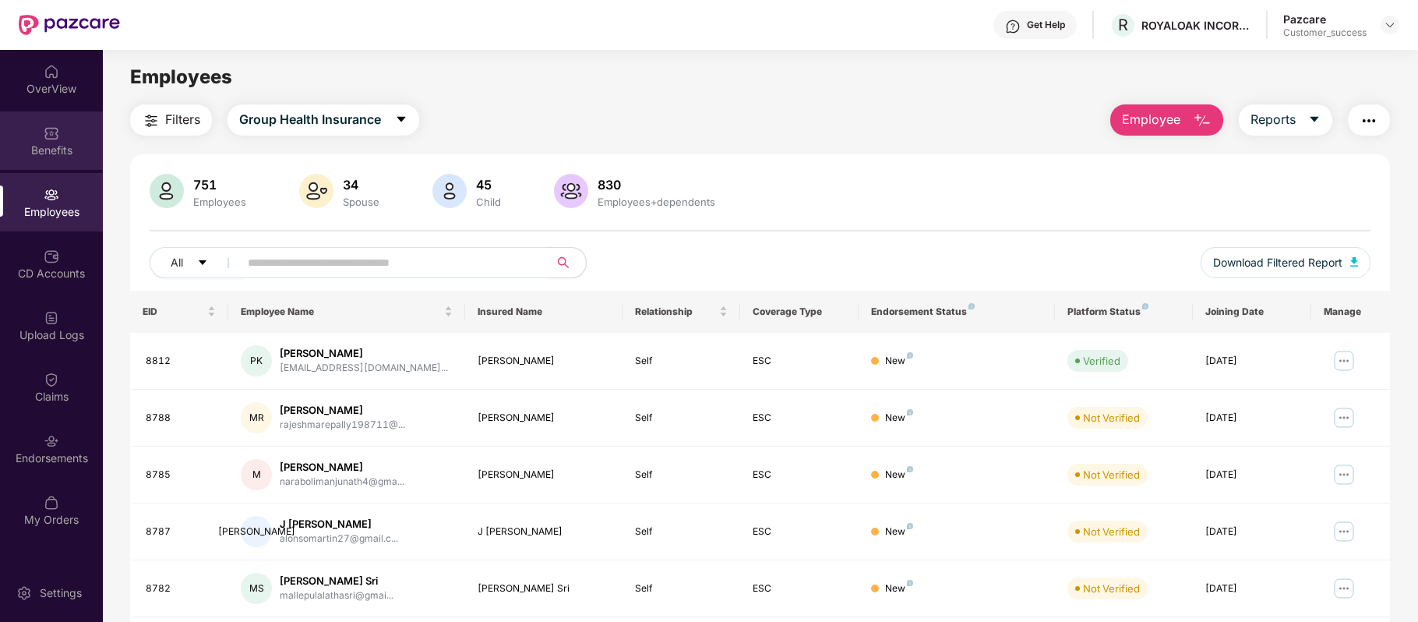
click at [45, 125] on img at bounding box center [52, 133] width 16 height 16
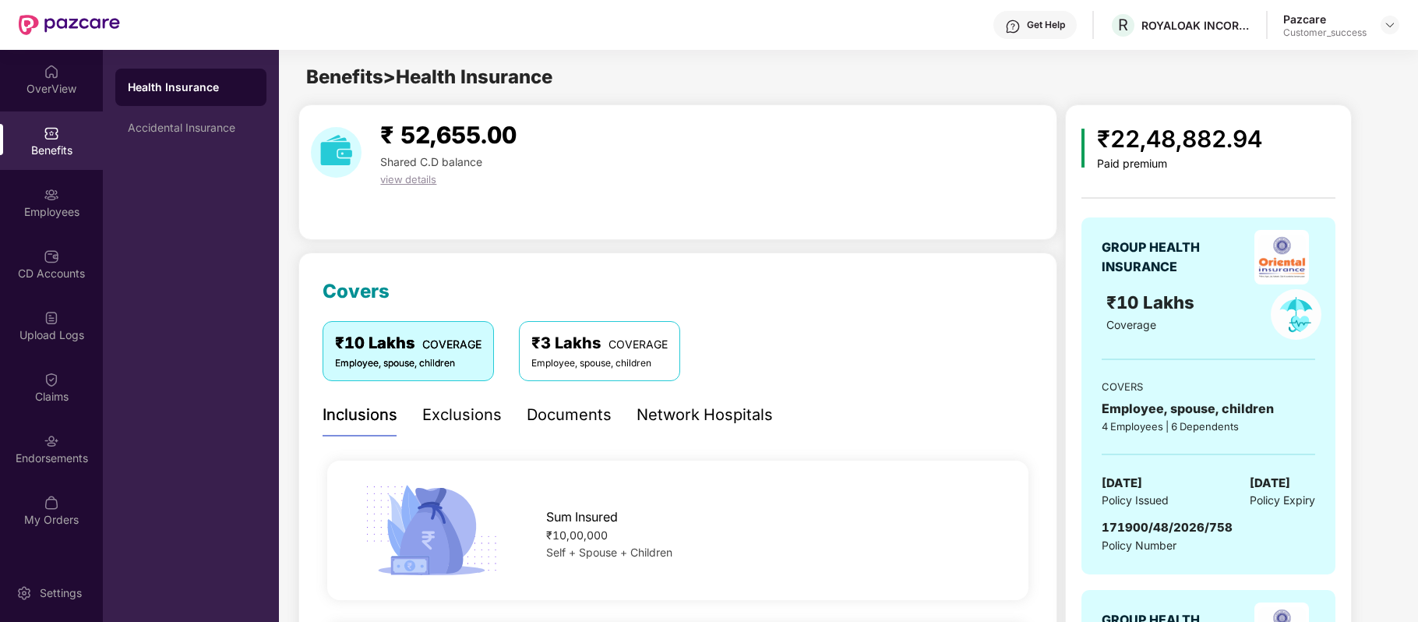
click at [1124, 528] on span "171900/48/2026/758" at bounding box center [1167, 527] width 131 height 15
copy span "171900/48/2026/758"
